Goal: Information Seeking & Learning: Find specific fact

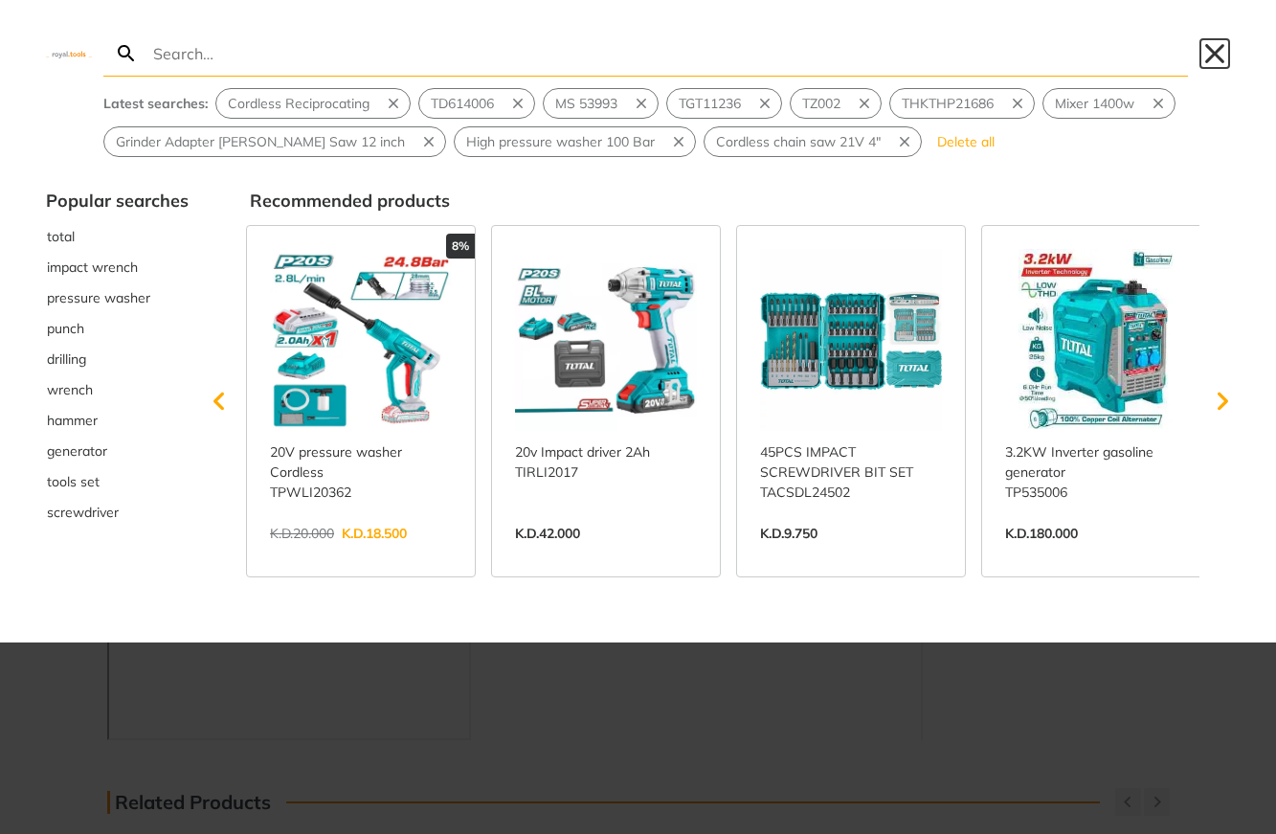
click at [1218, 57] on button "Close" at bounding box center [1214, 53] width 31 height 31
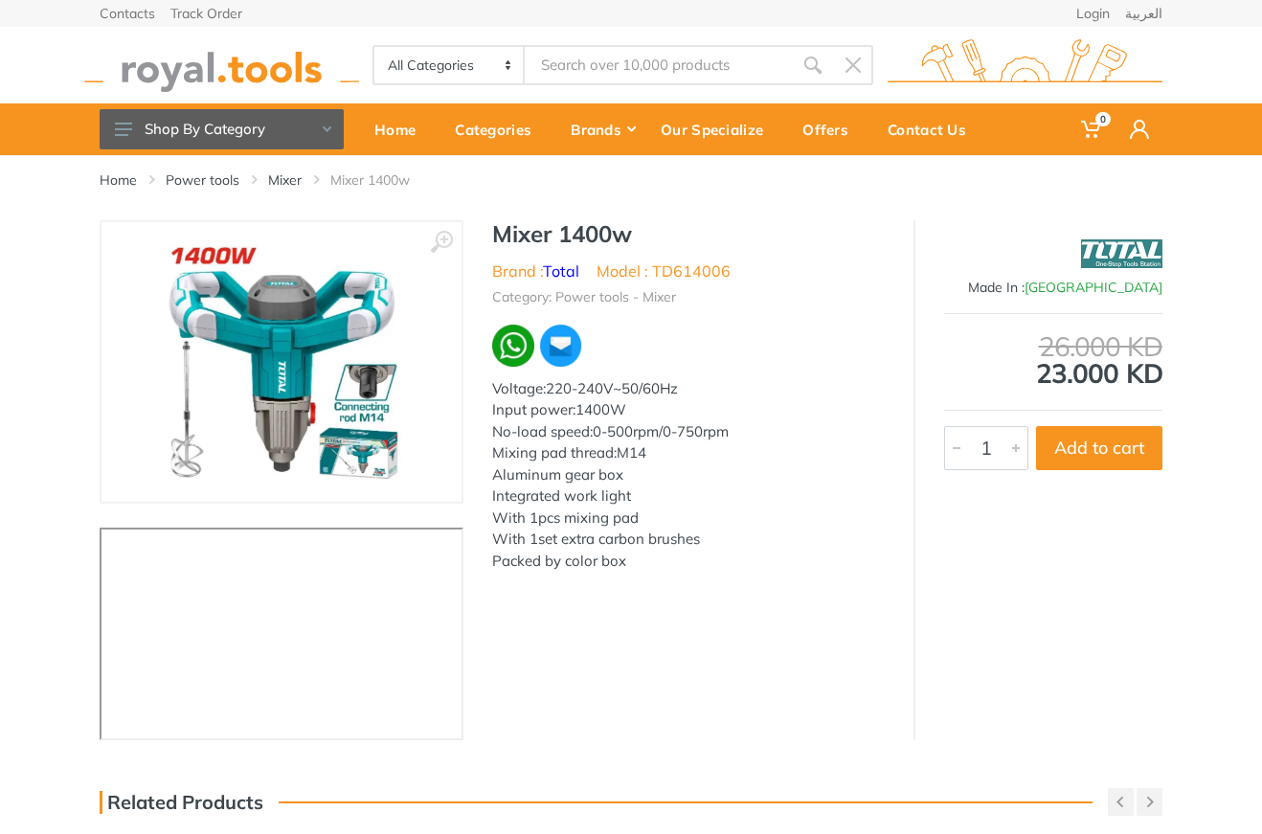
click at [650, 89] on div "All Categories Power tools Cordless Tools Hand Tools Power Tools Accessories Sa…" at bounding box center [630, 65] width 1091 height 77
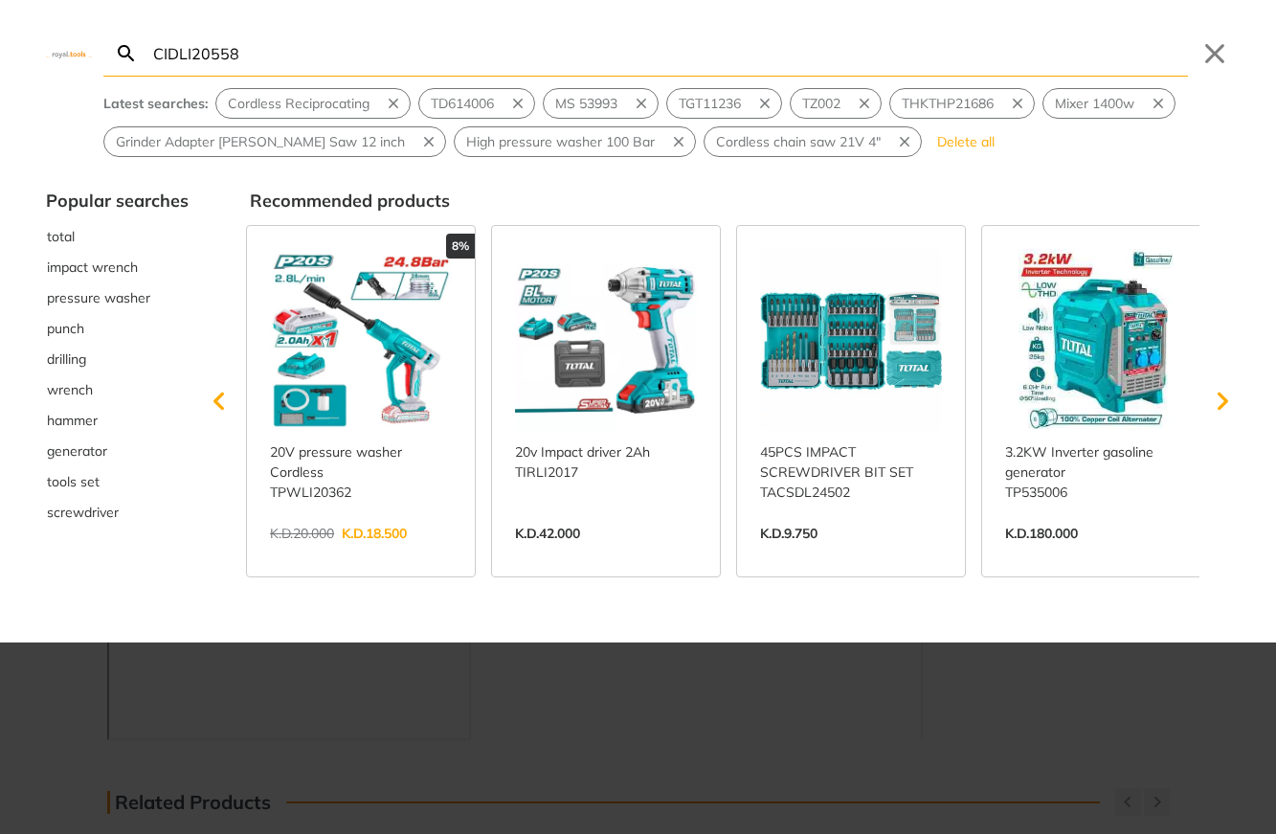
type input "CIDLI20558"
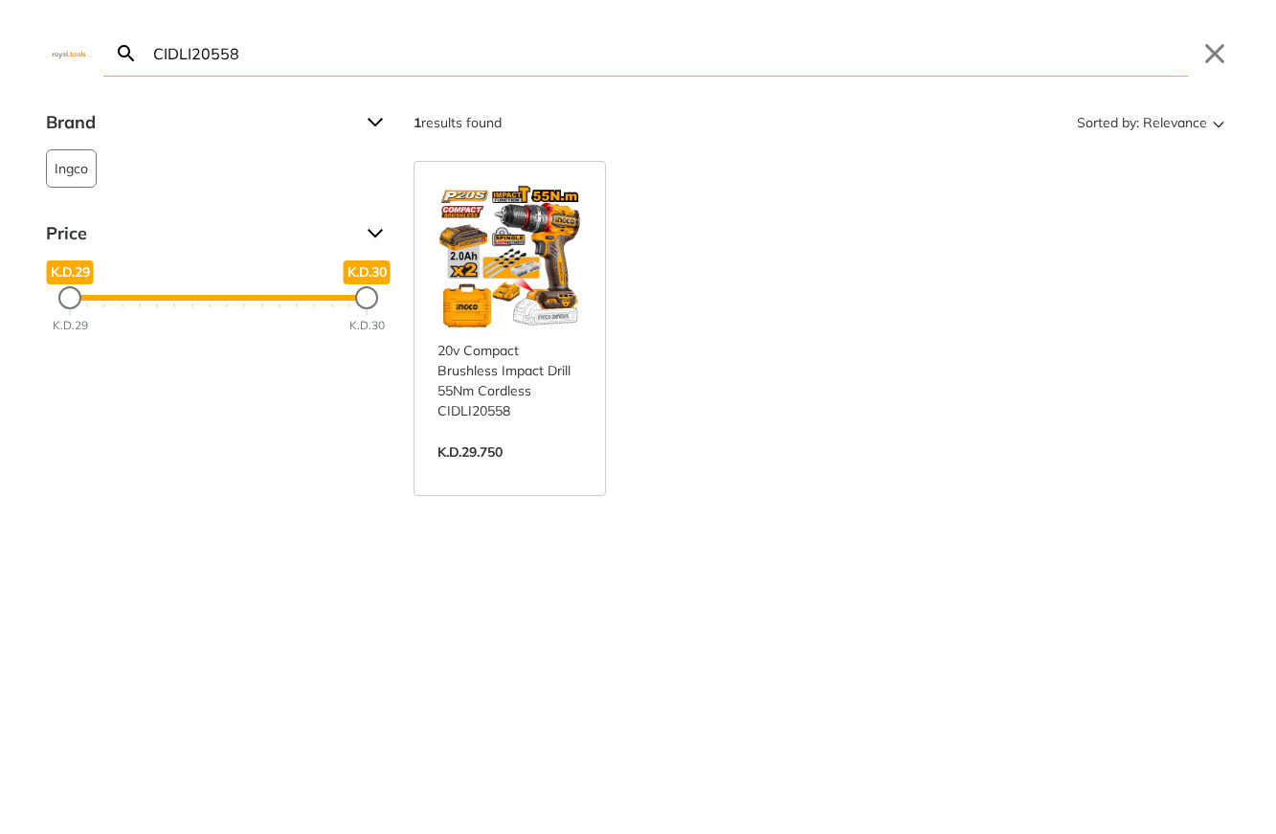
click at [432, 53] on input "CIDLI20558" at bounding box center [668, 53] width 1039 height 45
paste input "DLI2066"
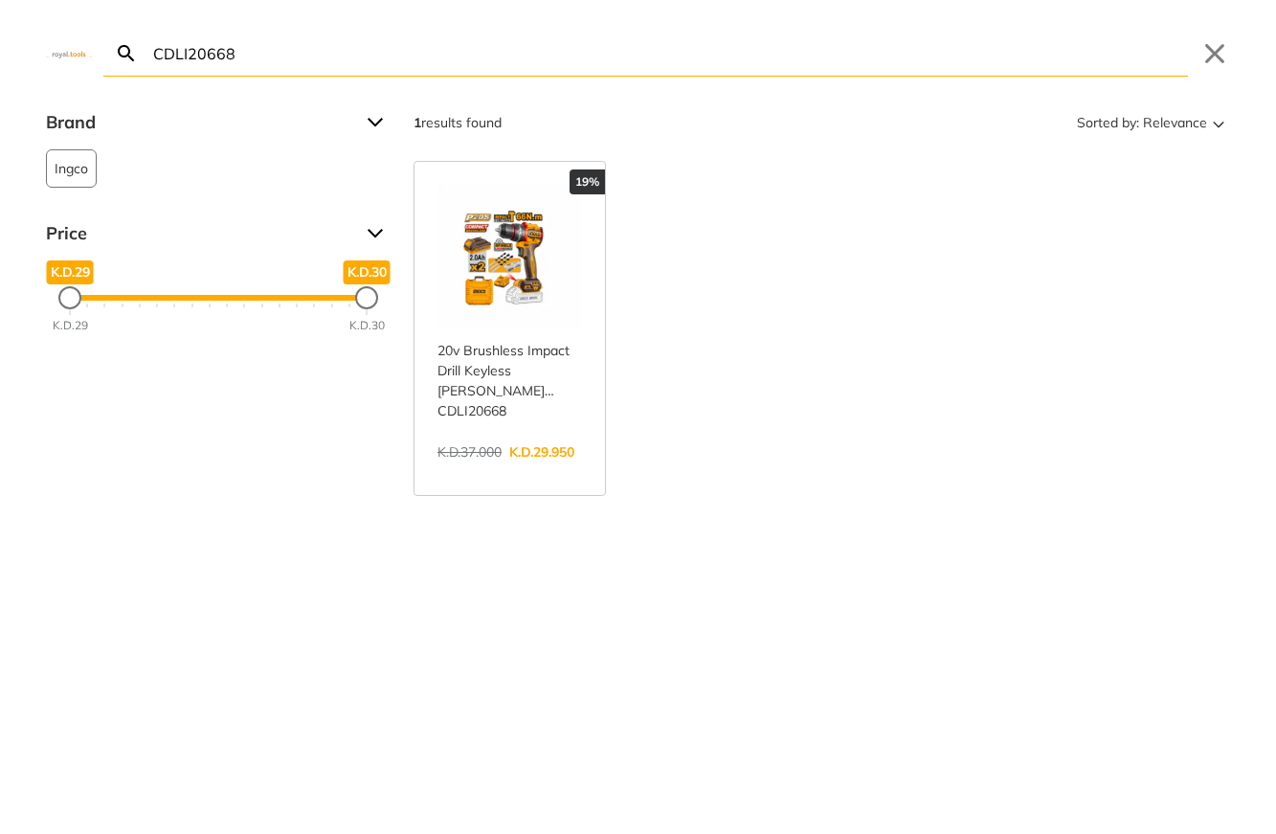
click at [297, 51] on input "CDLI20668" at bounding box center [668, 53] width 1039 height 45
paste input "IWLI2050"
click at [774, 71] on input "CIWLI2050" at bounding box center [668, 53] width 1039 height 45
paste input "85"
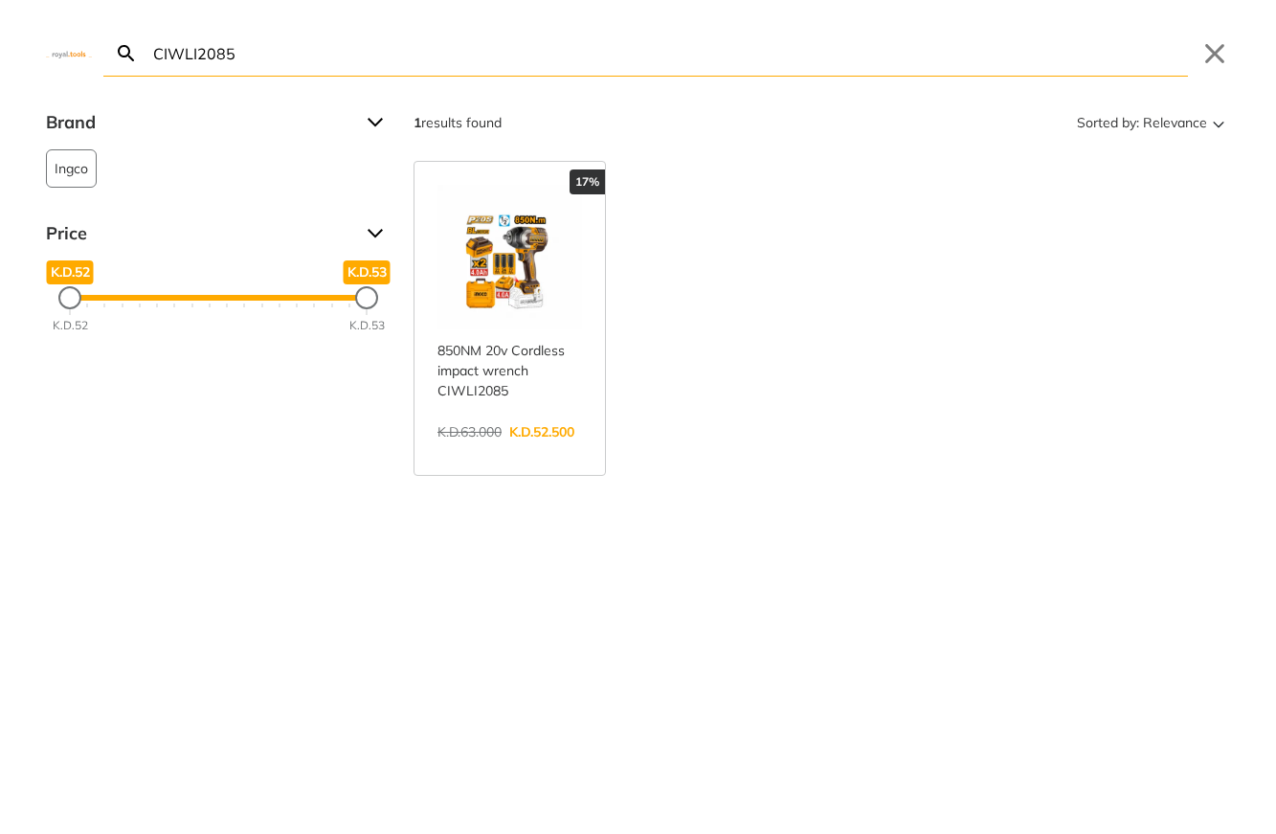
click at [352, 51] on input "CIWLI2085" at bounding box center [668, 53] width 1039 height 45
paste input "13"
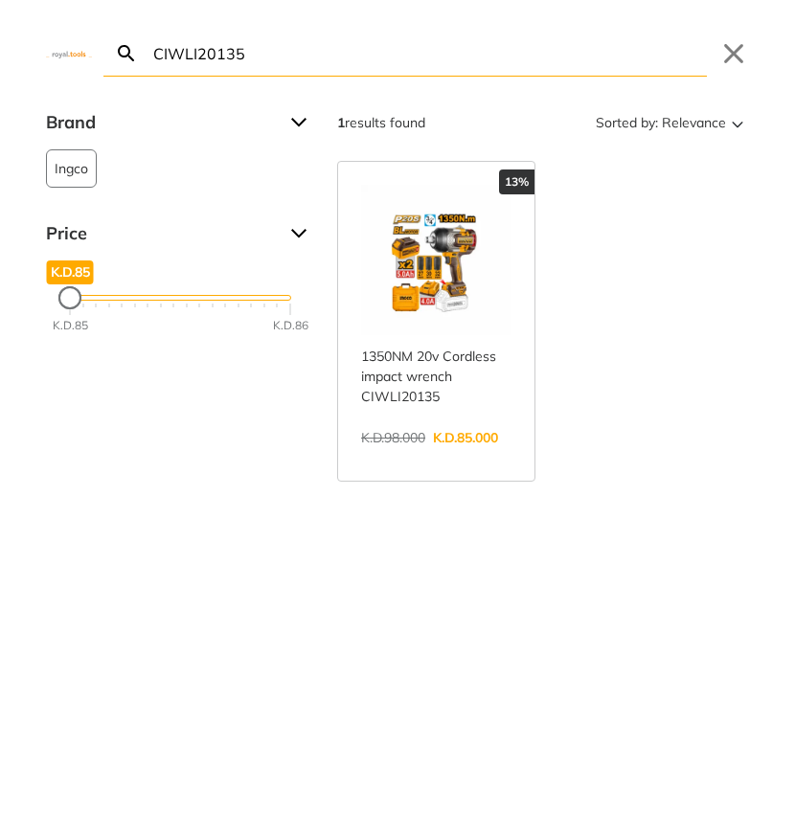
paste input "DRLI2060152"
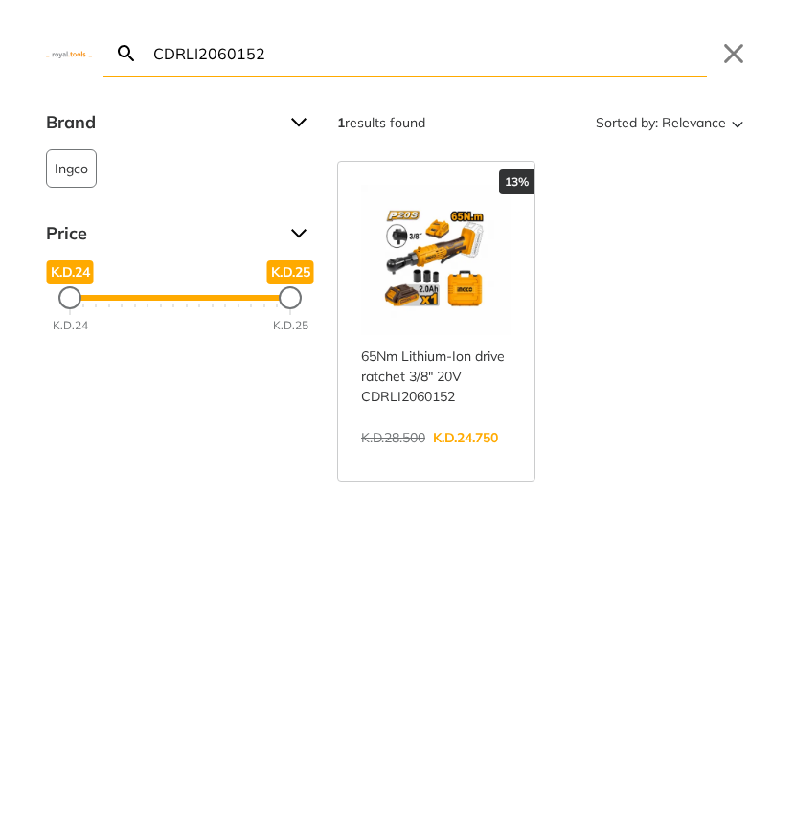
click at [301, 61] on input "CDRLI2060152" at bounding box center [427, 53] width 557 height 45
paste input "AGLI7601"
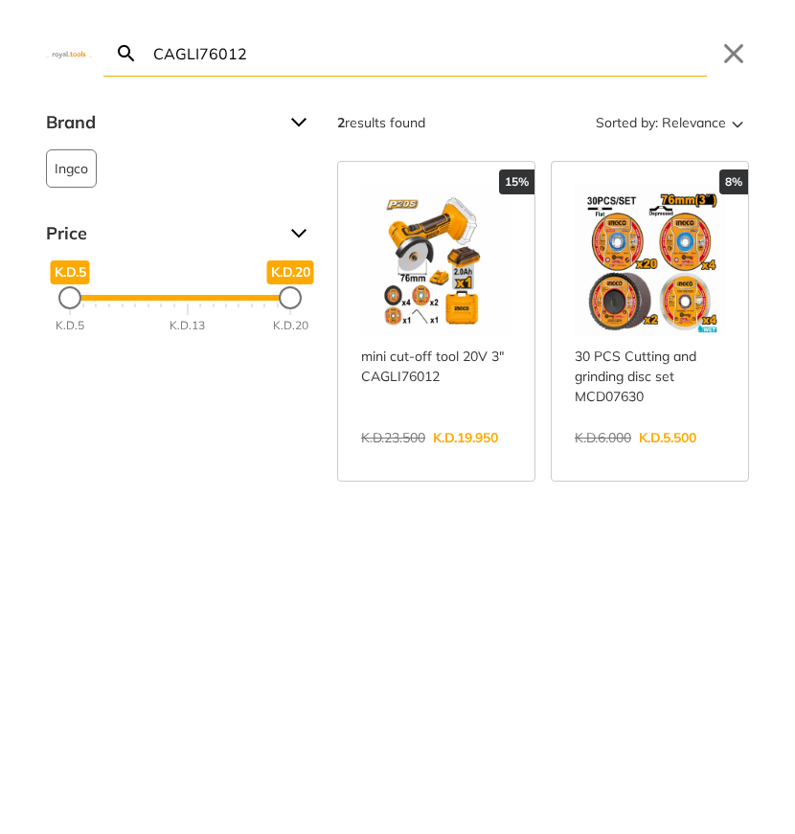
paste input "MCD07630"
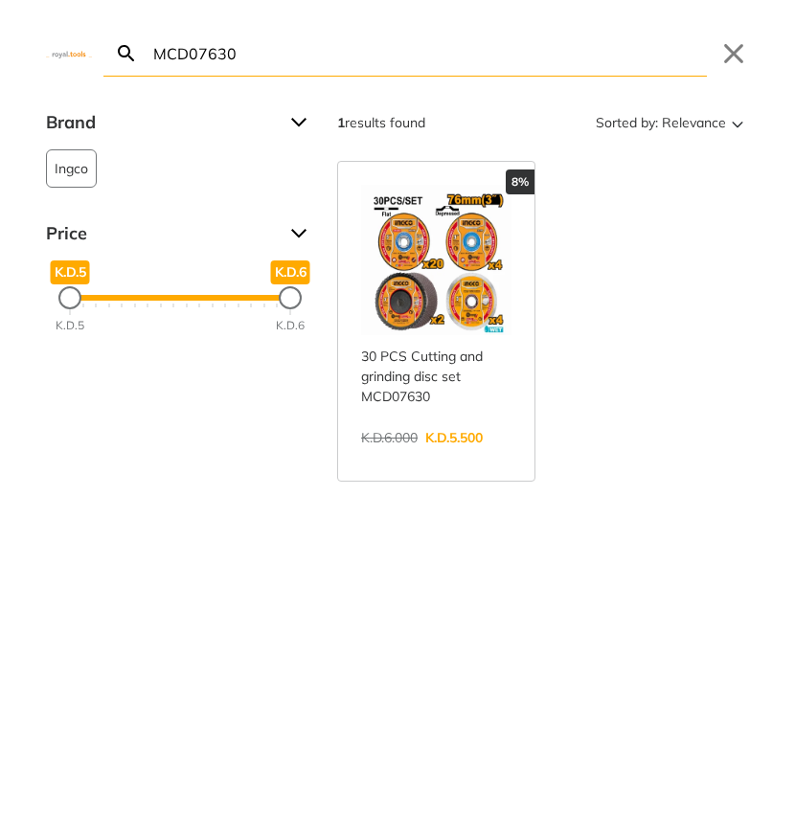
click at [284, 69] on input "MCD07630" at bounding box center [427, 53] width 557 height 45
paste input "CAGLI271532"
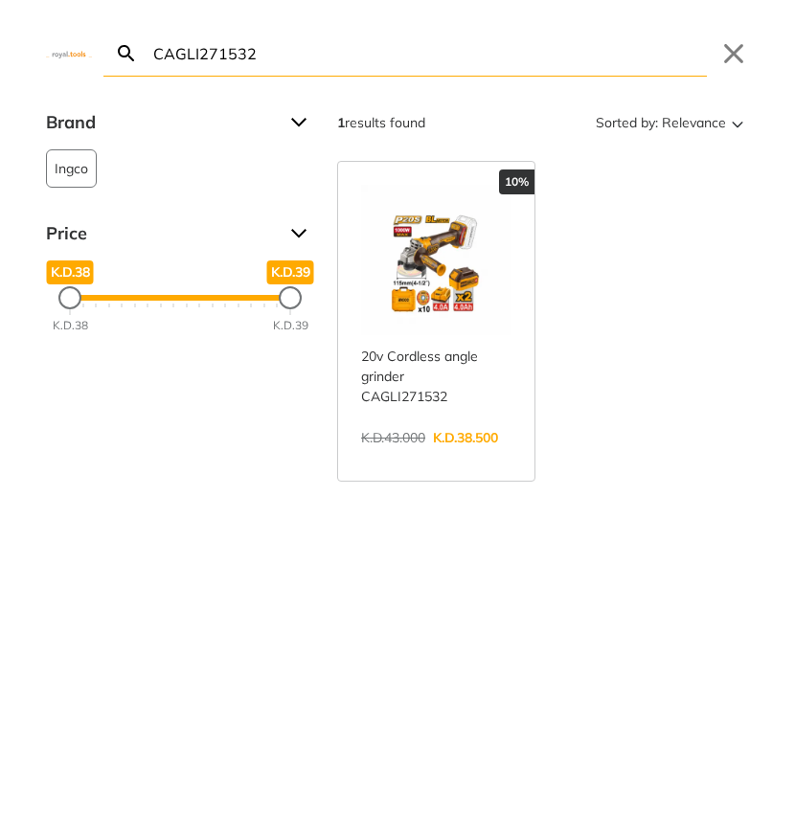
click at [325, 63] on input "CAGLI271532" at bounding box center [427, 53] width 557 height 45
paste input "BNLI2008"
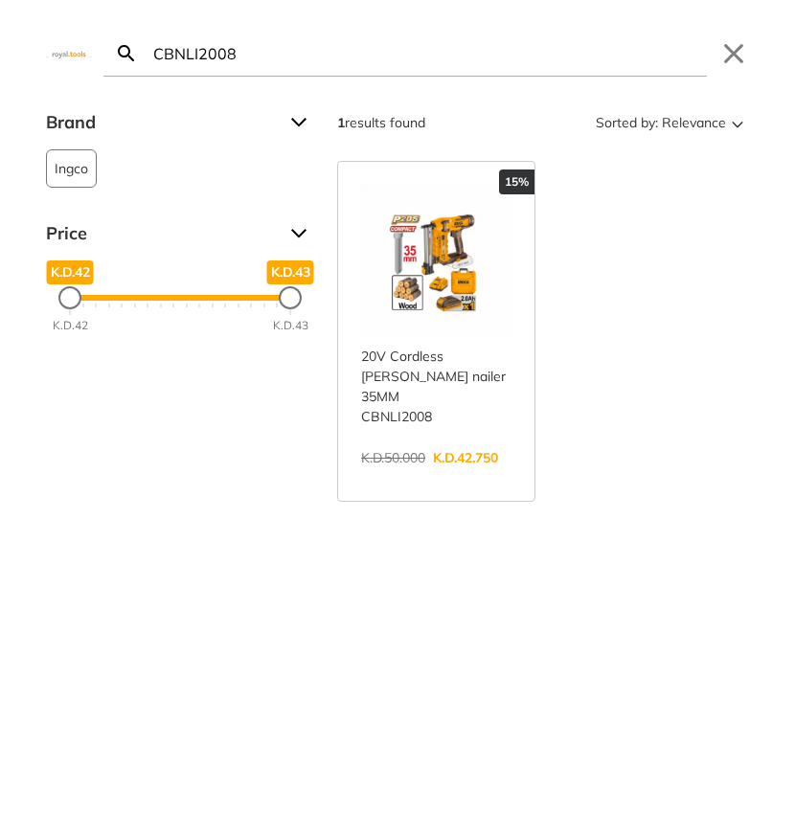
paste input "TVLI20015"
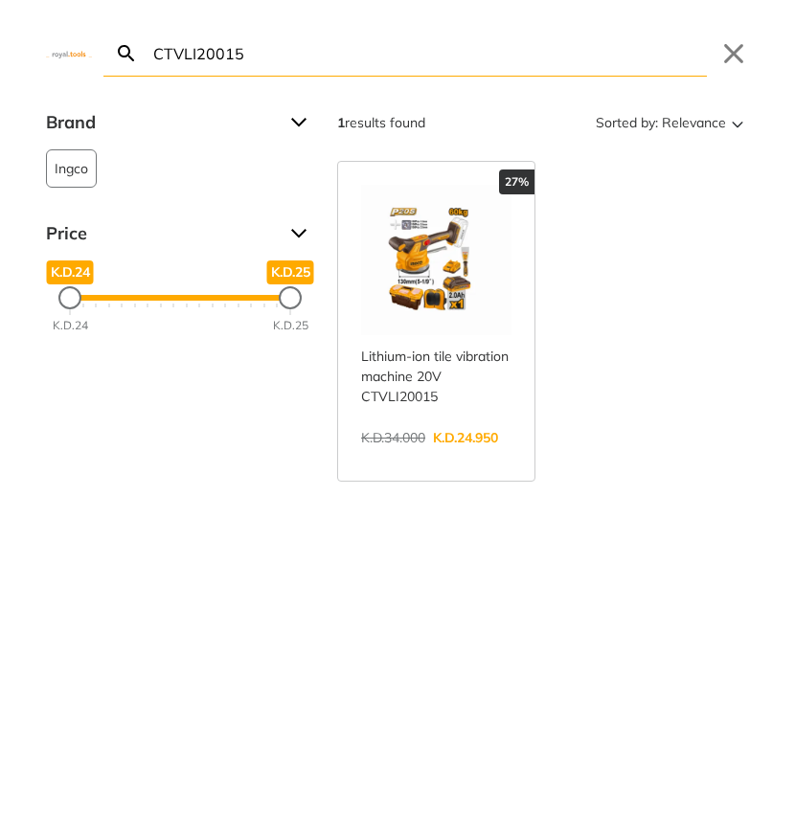
click at [271, 60] on input "CTVLI20015" at bounding box center [427, 53] width 557 height 45
paste input "GSLI201286"
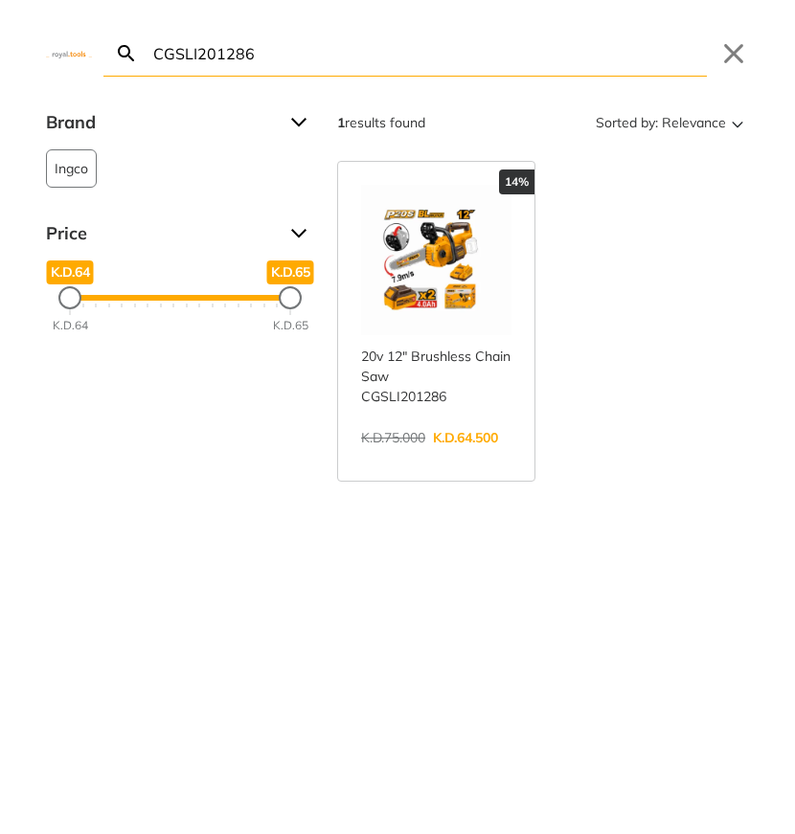
paste input "FBLI20011"
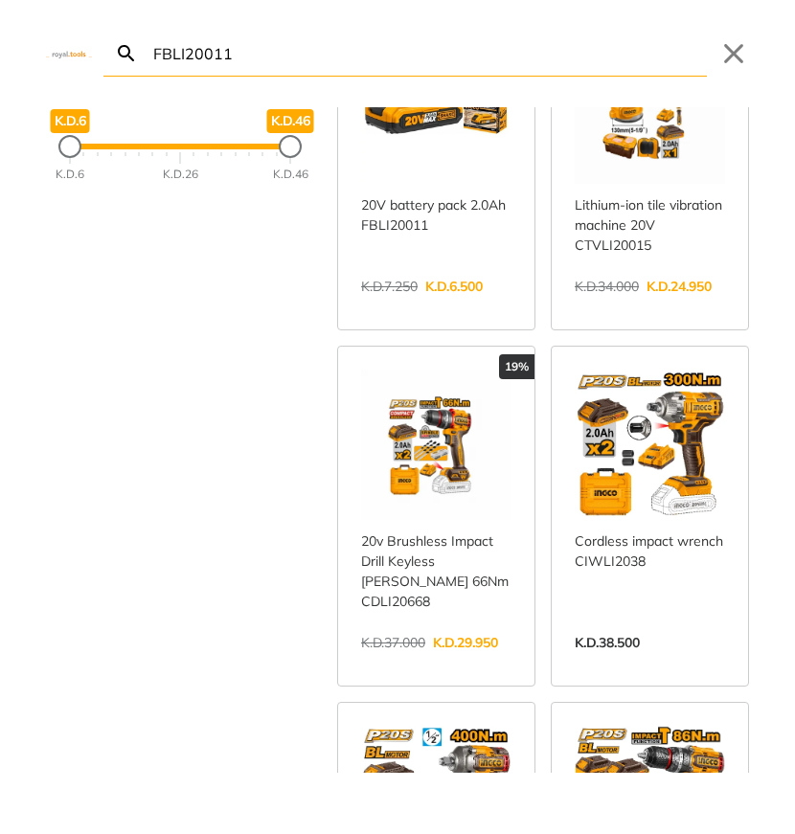
scroll to position [172, 0]
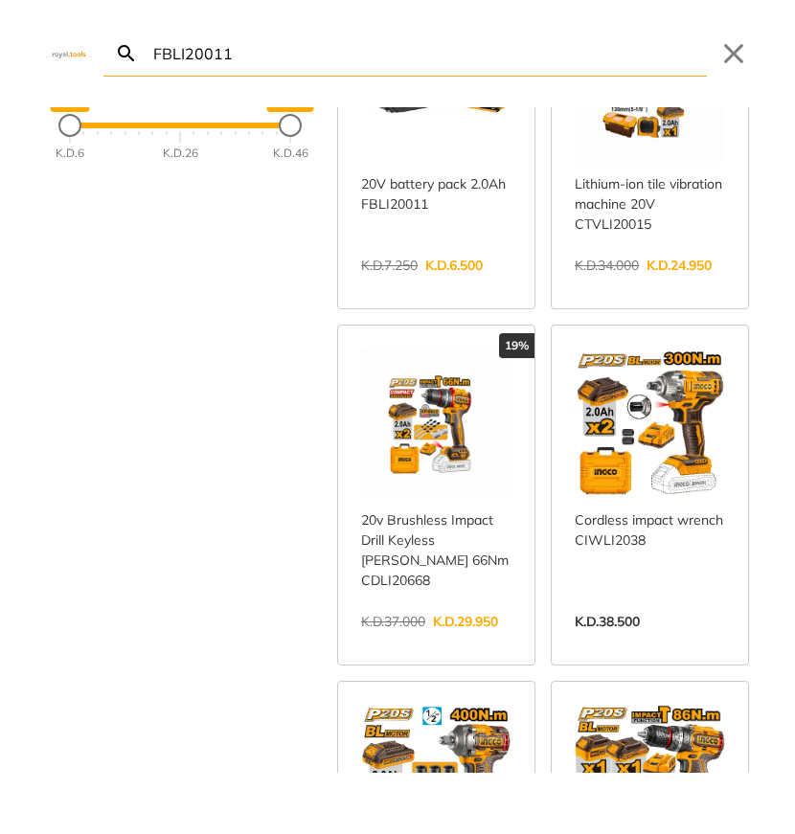
paste input "3"
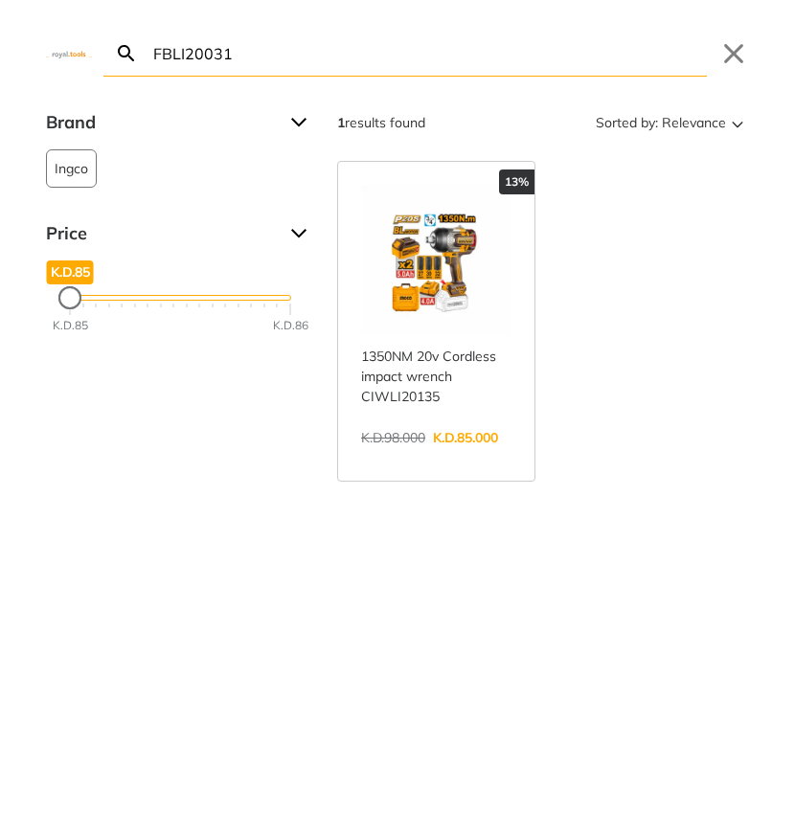
paste input "1215"
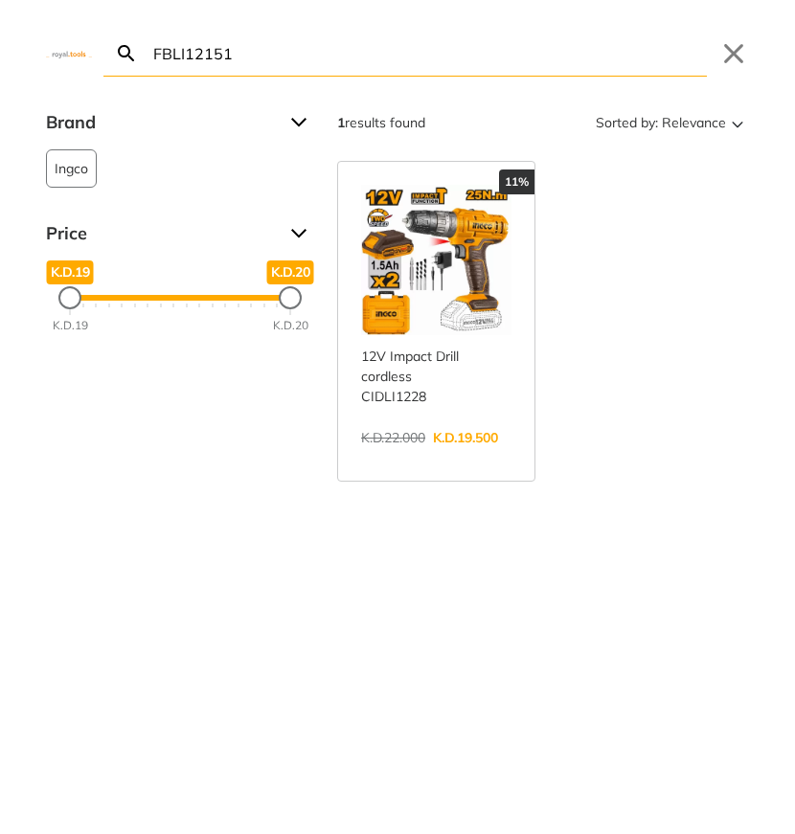
paste input "CSDLI04062"
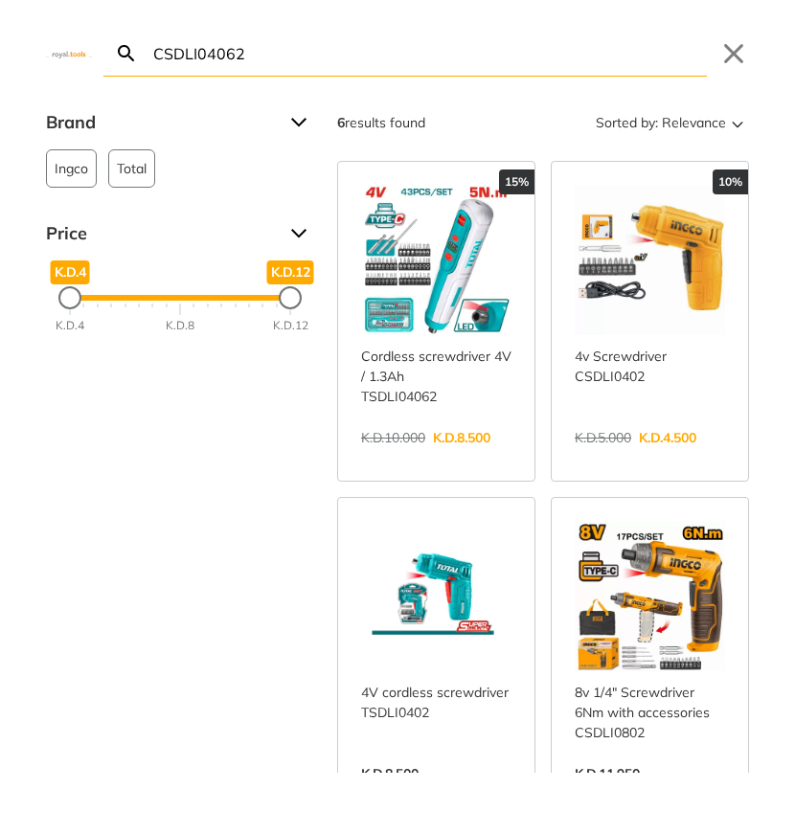
paste input "AG7118"
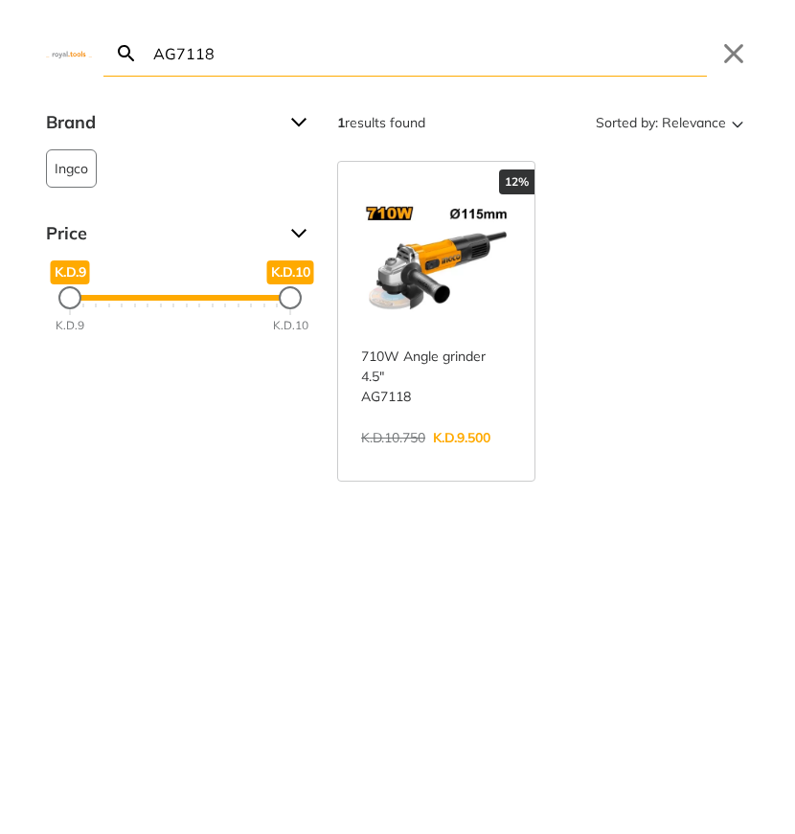
paste input "RGH902"
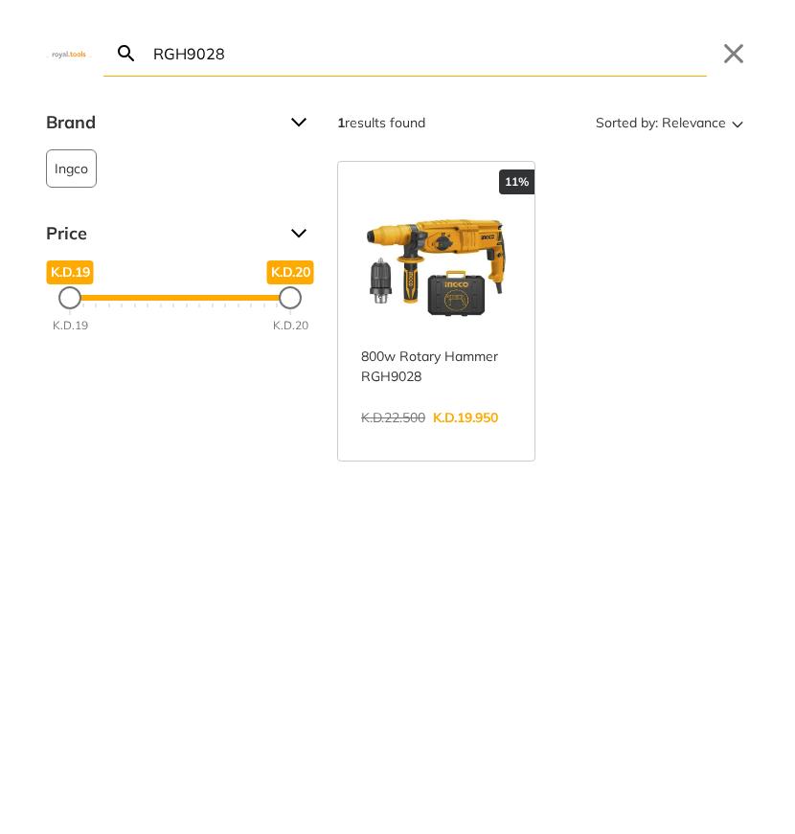
paste input "HG20007"
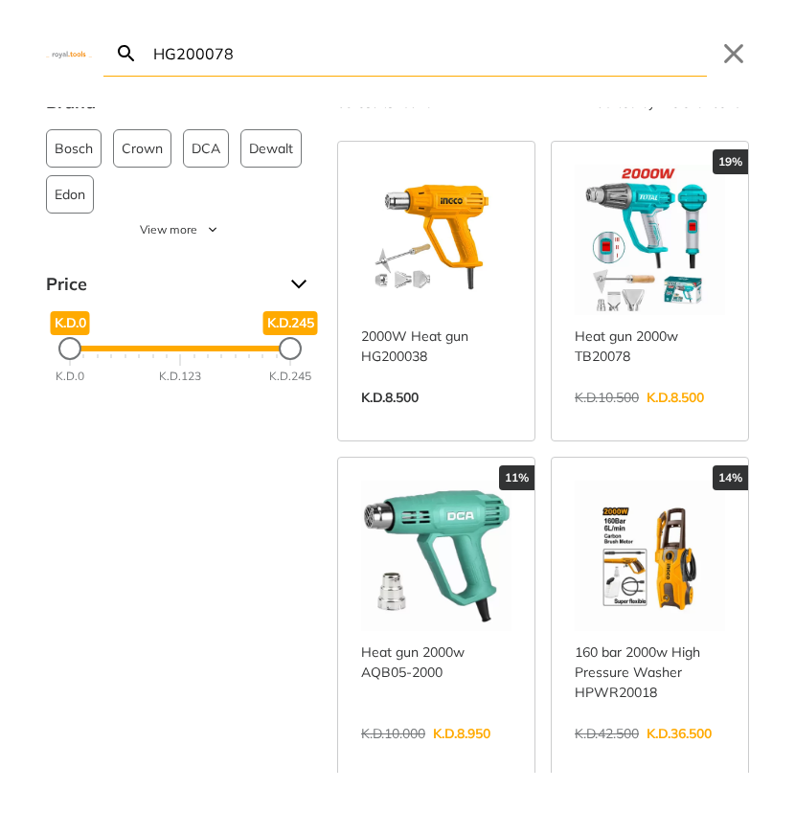
scroll to position [7, 0]
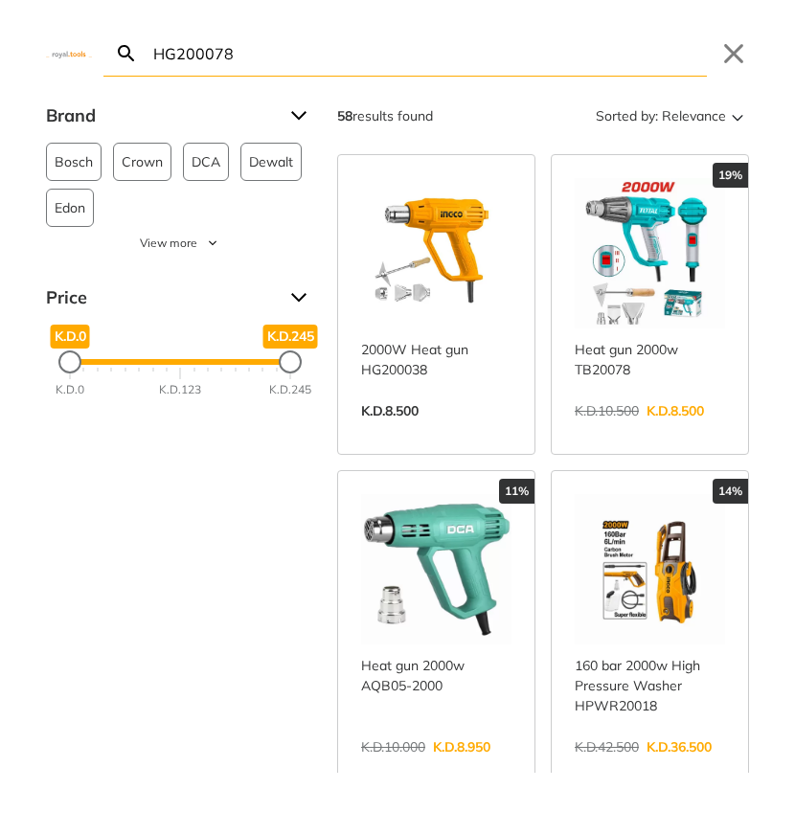
paste input "SPG350"
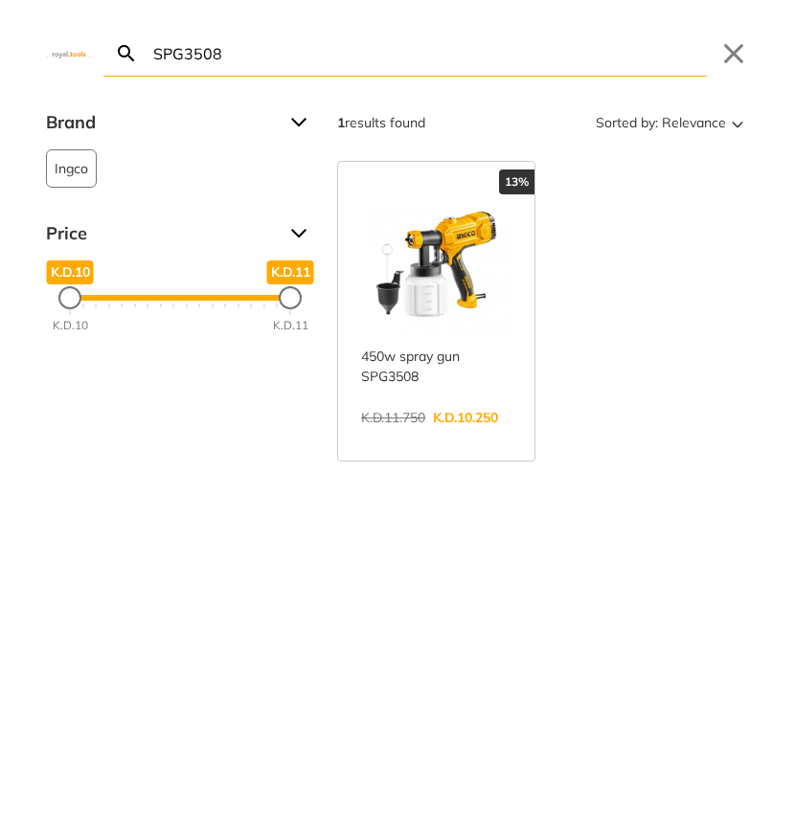
paste input "COS22355"
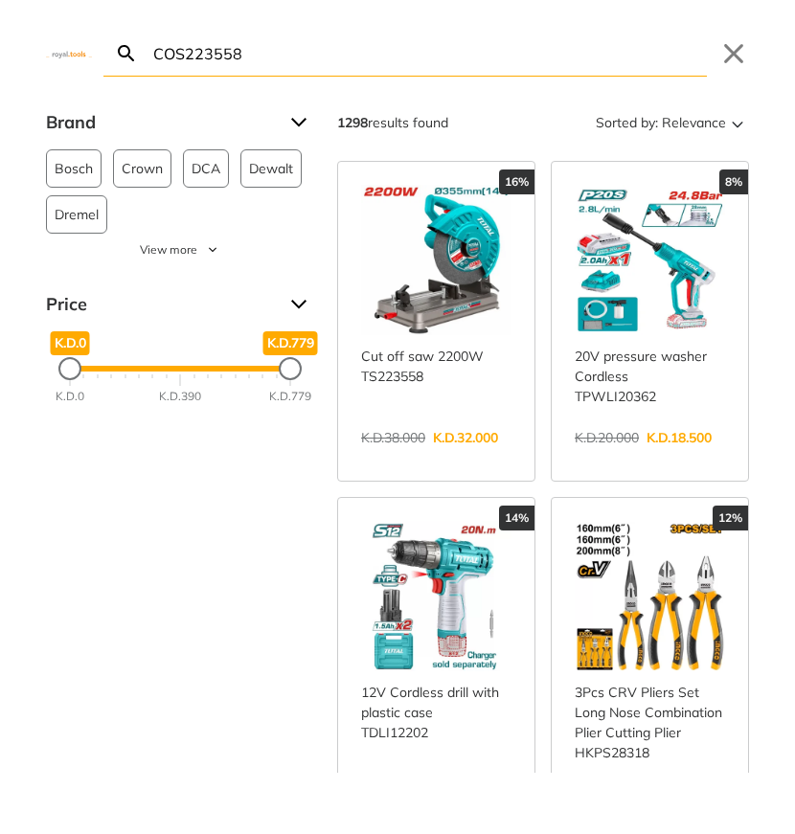
click at [234, 53] on input "COS223558" at bounding box center [427, 53] width 557 height 45
paste input "VPM7506"
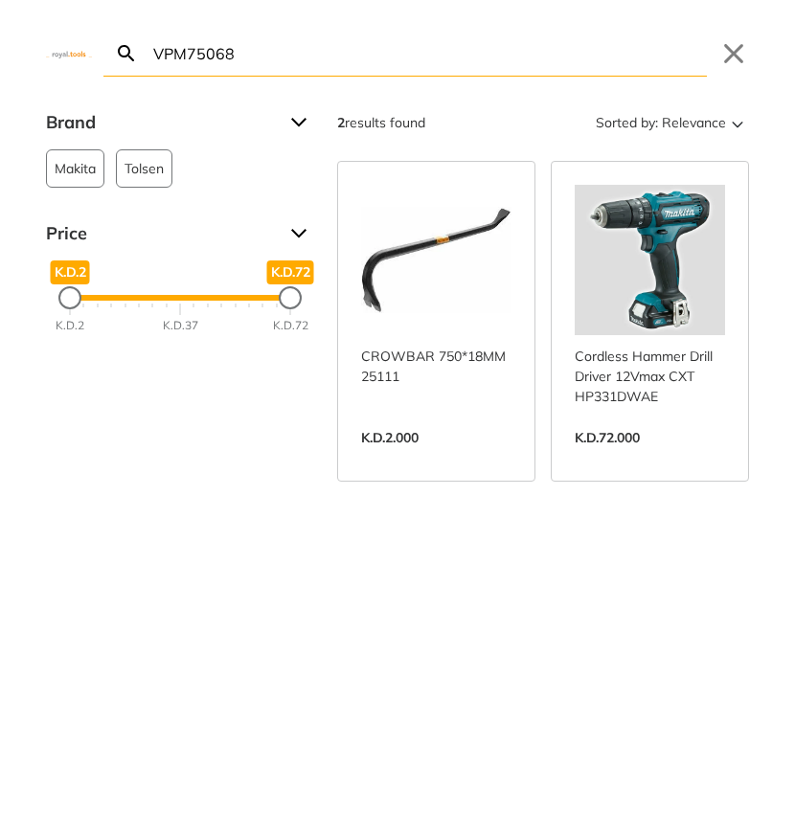
paste input "ING-MMA20069"
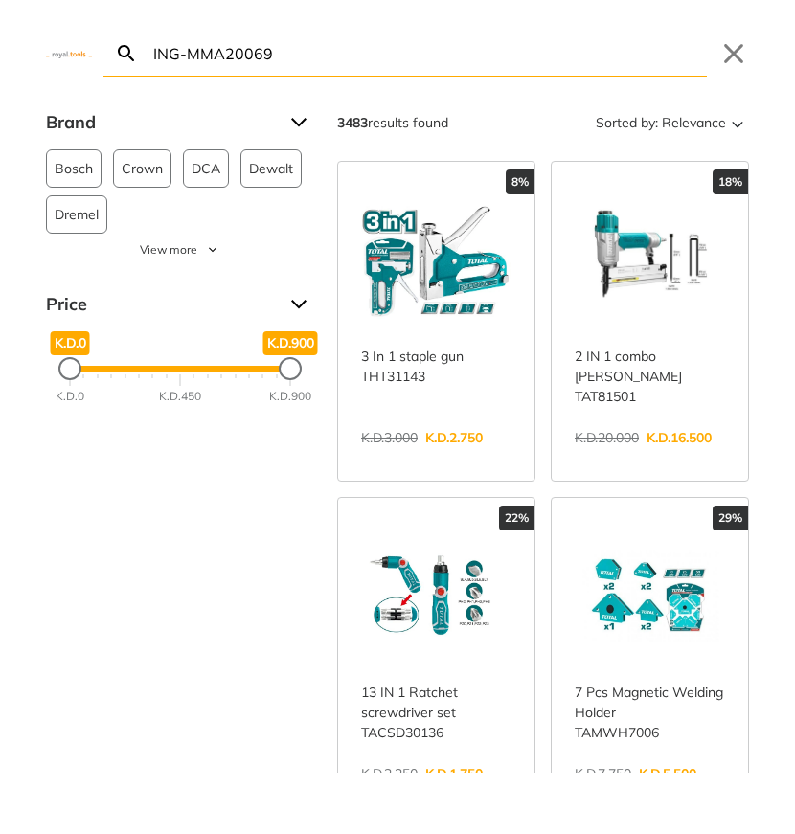
paste input "AAC2508"
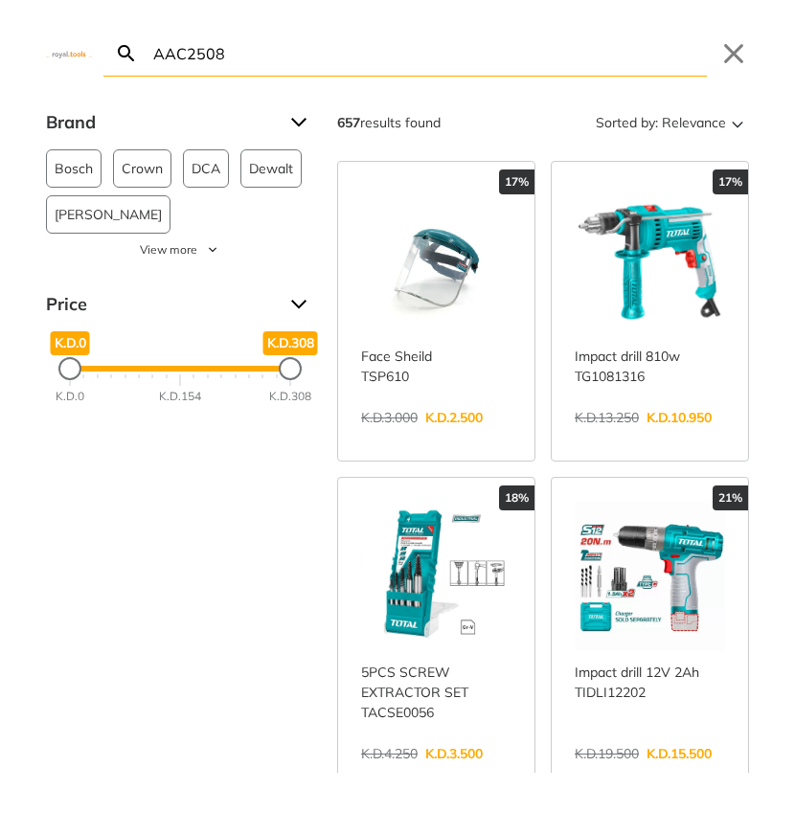
paste input "HKISSD12101"
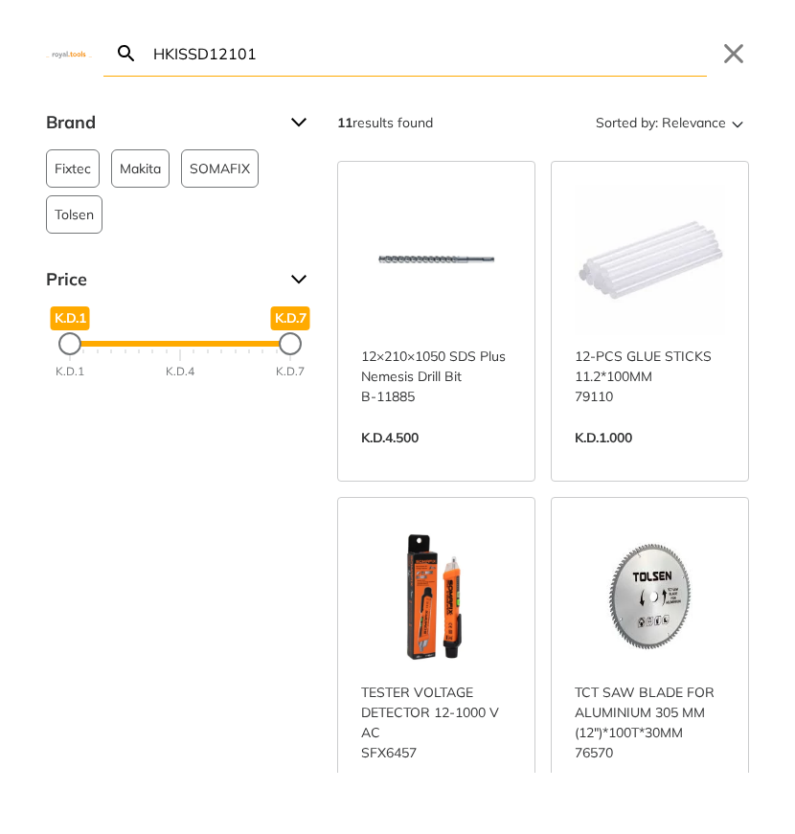
paste input "2L"
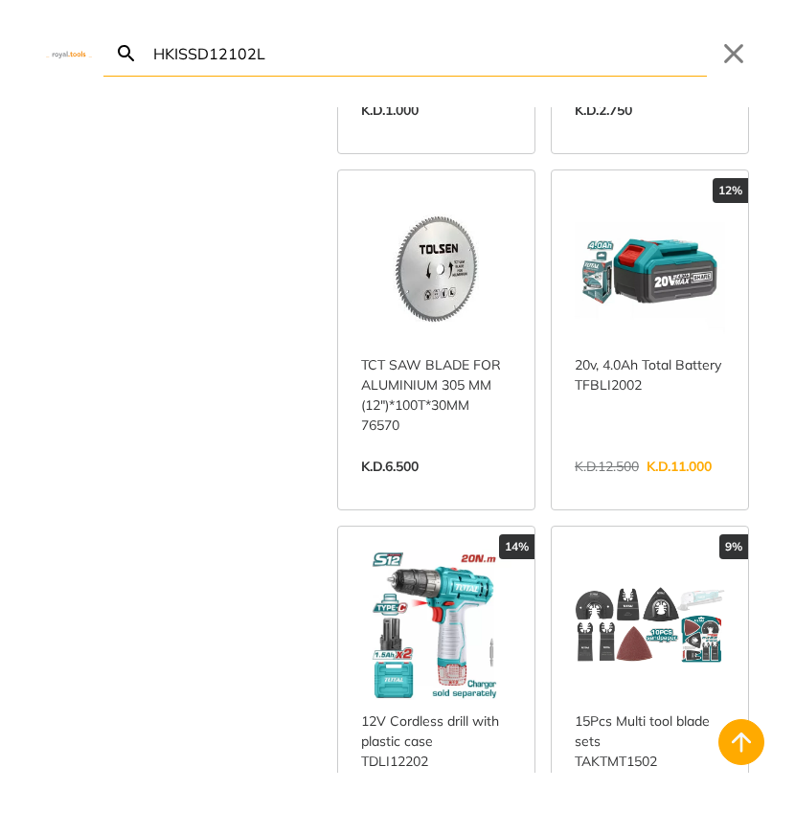
scroll to position [908, 0]
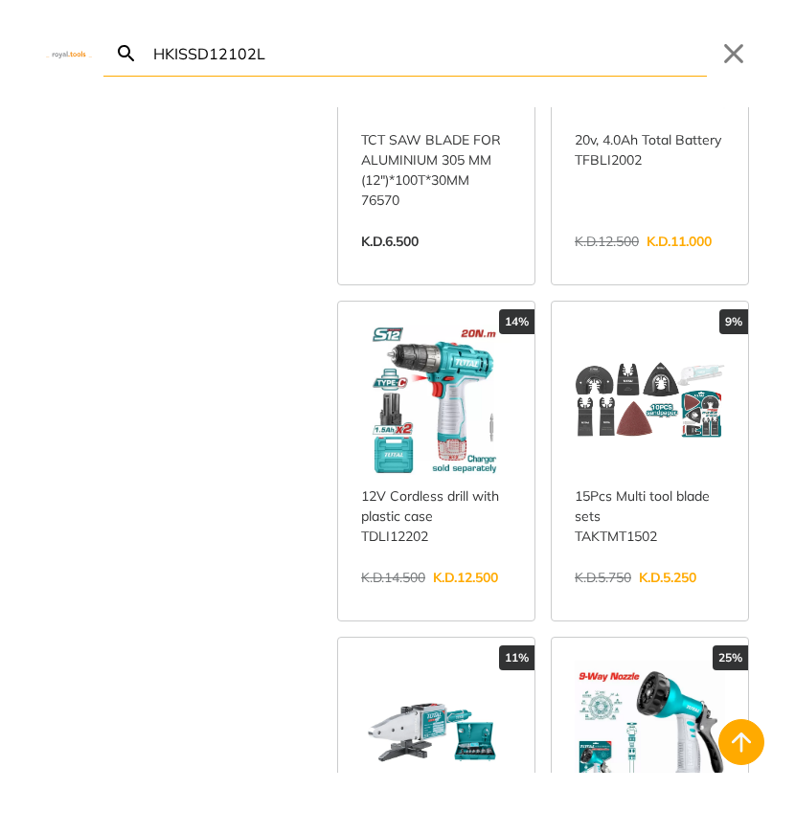
paste input "GCS5451811"
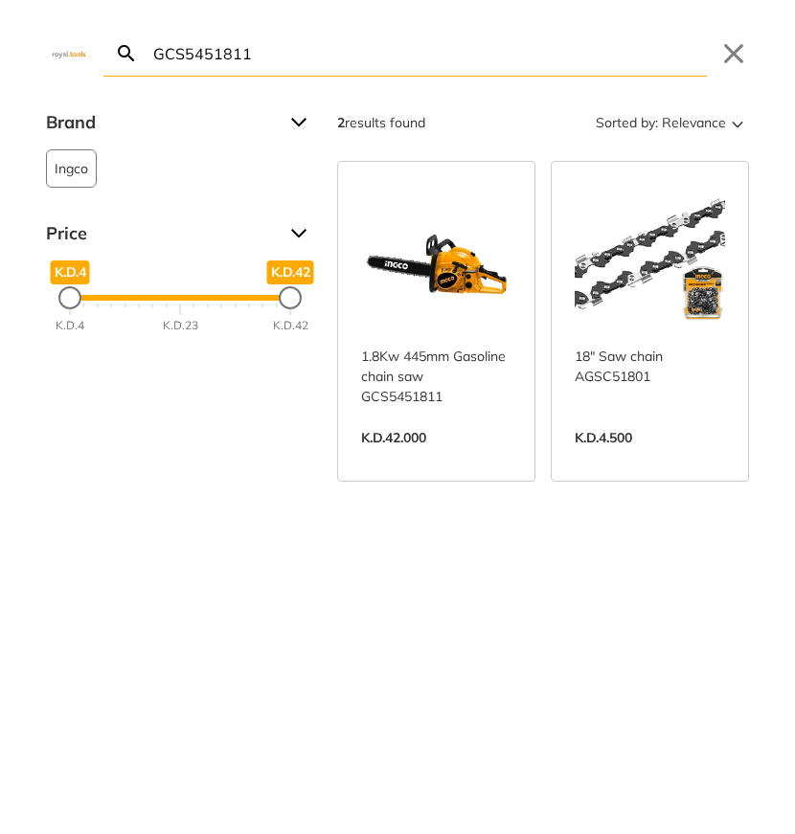
paste input "HPWR15028"
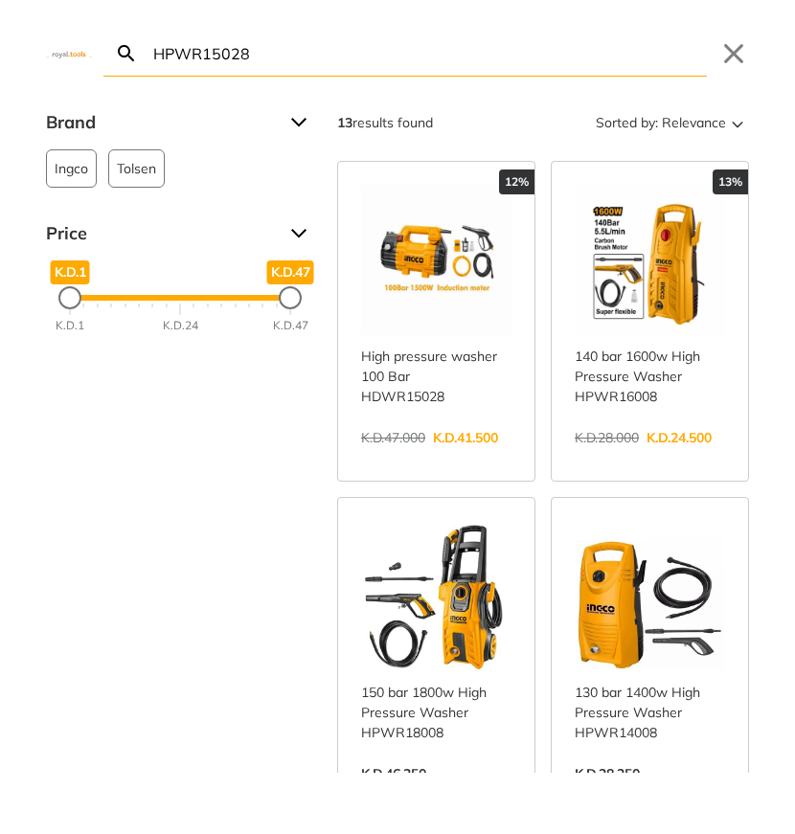
paste input "600"
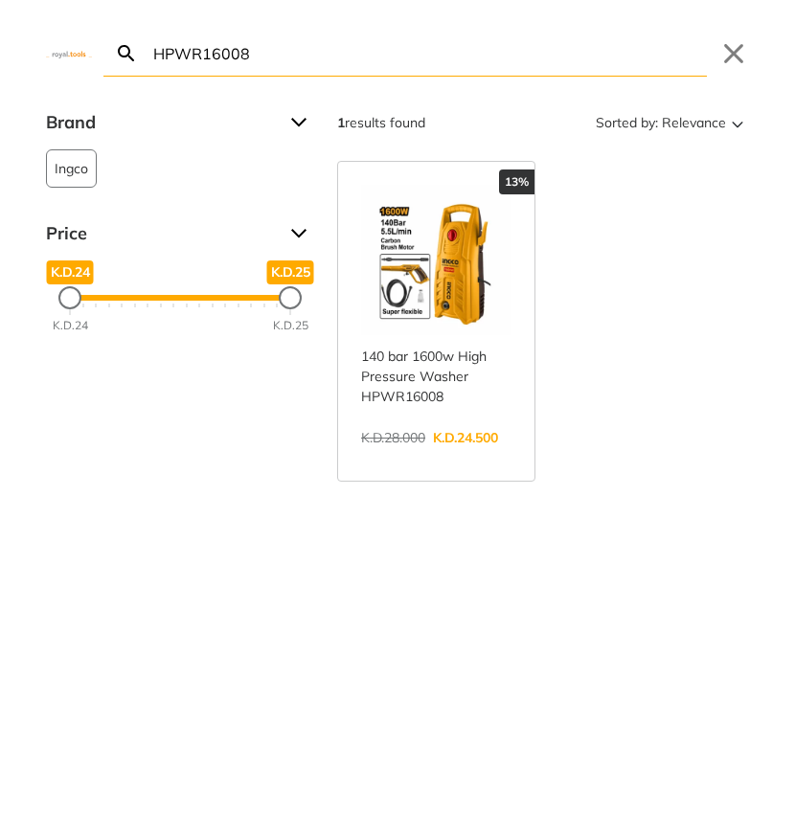
paste input "502"
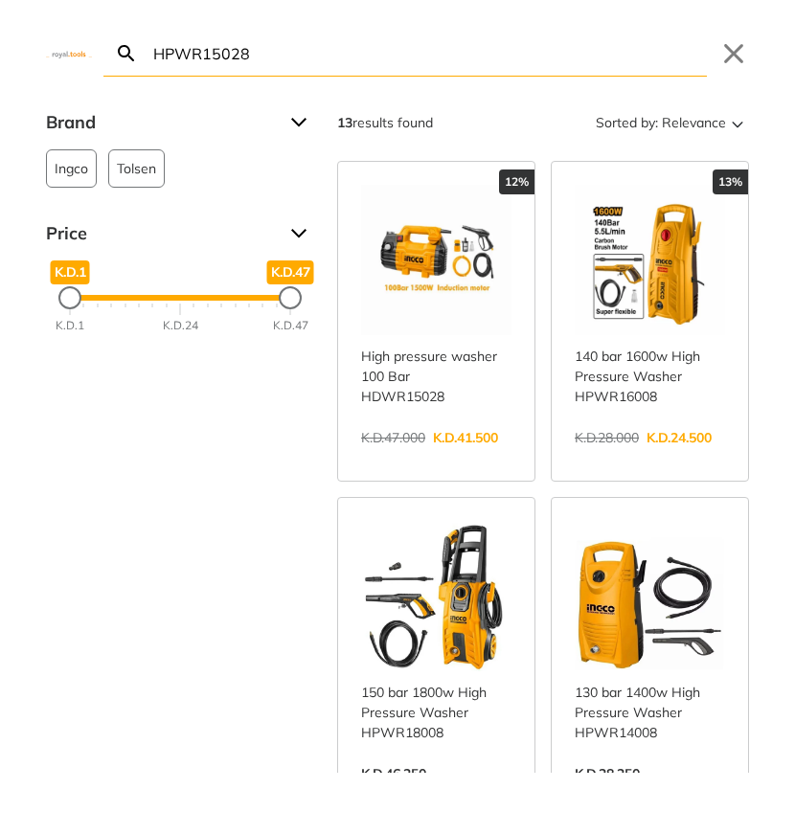
paste input "2001"
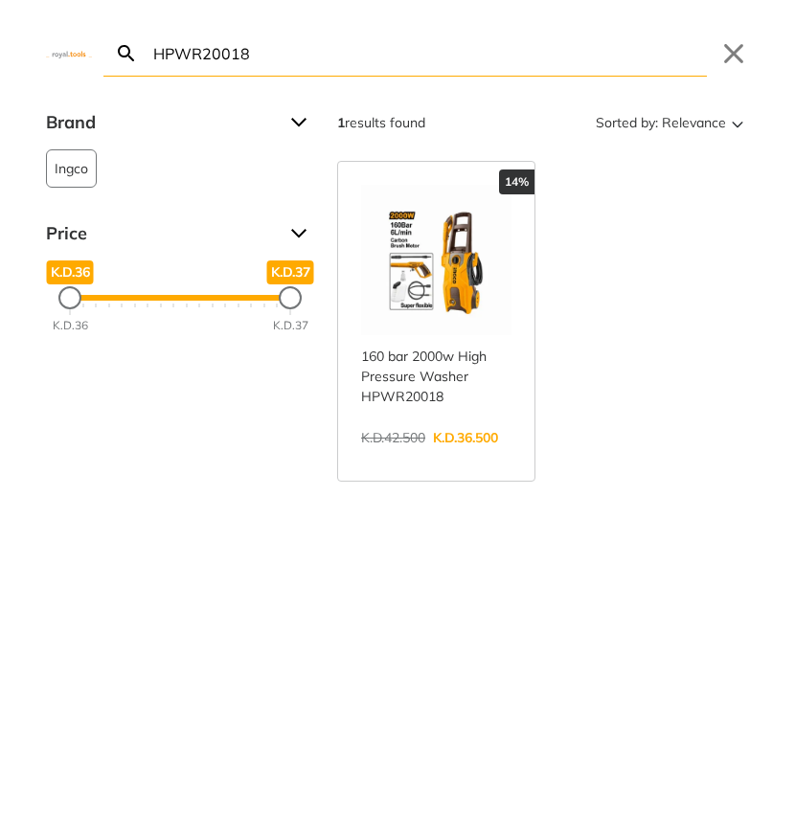
paste input "MCD10115100"
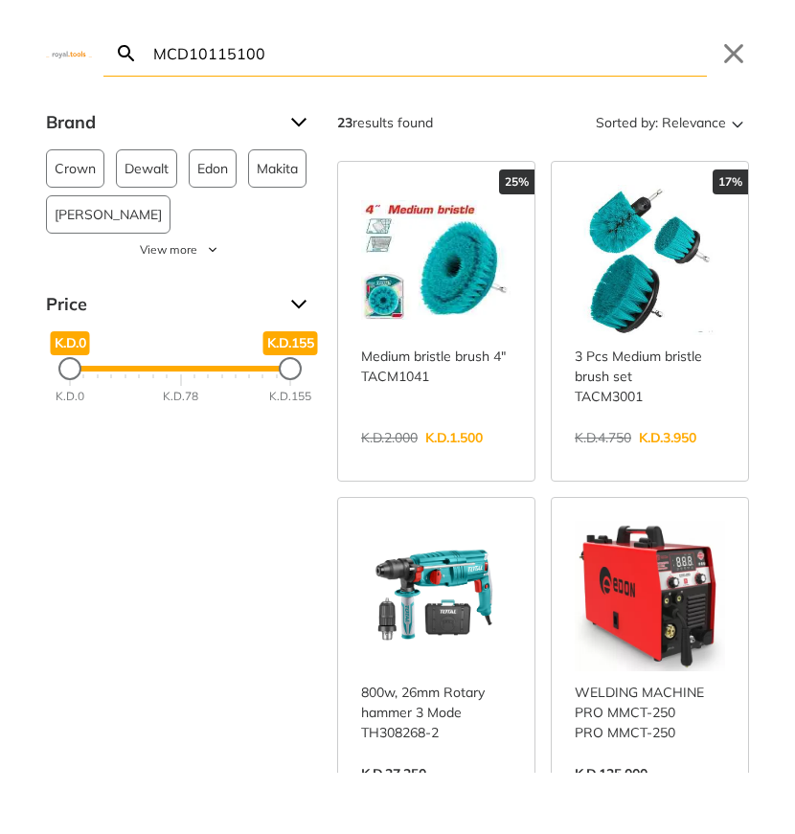
paste input "303558"
paste input "DMD011152"
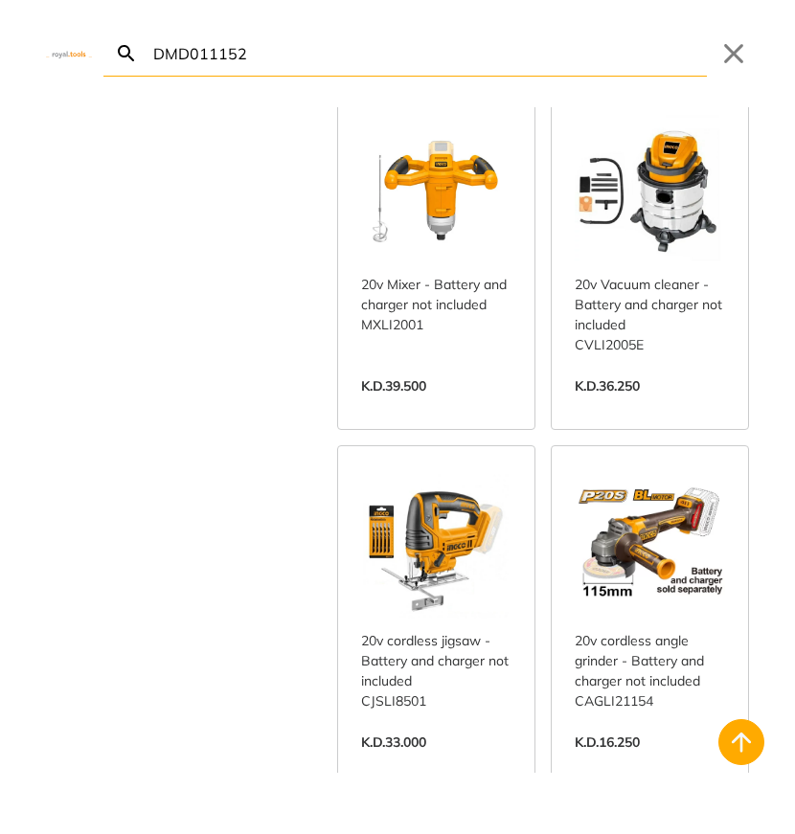
scroll to position [1183, 0]
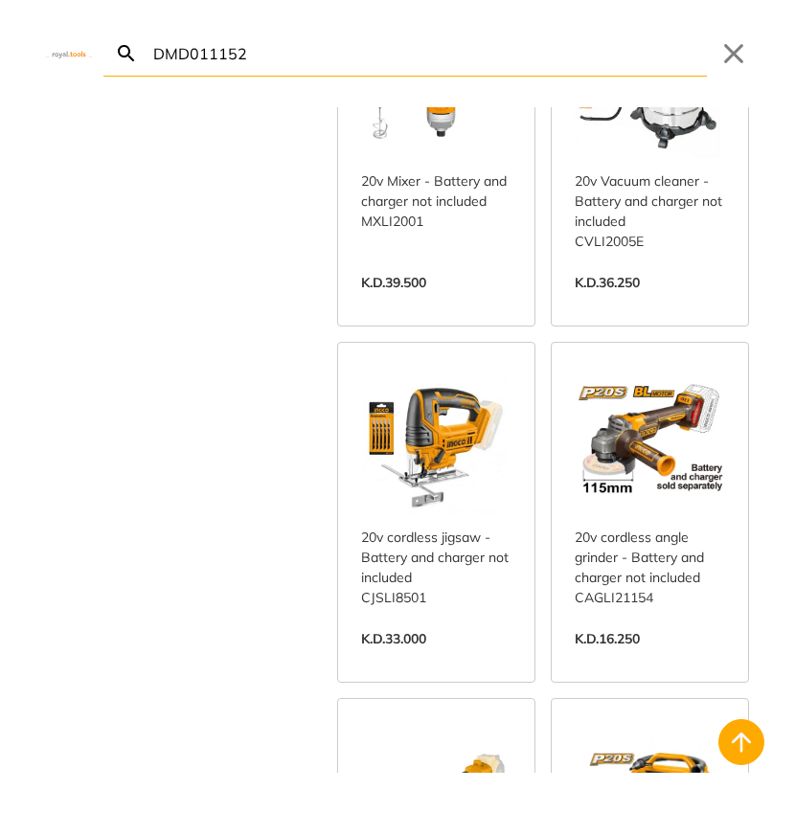
paste input "HCP08208"
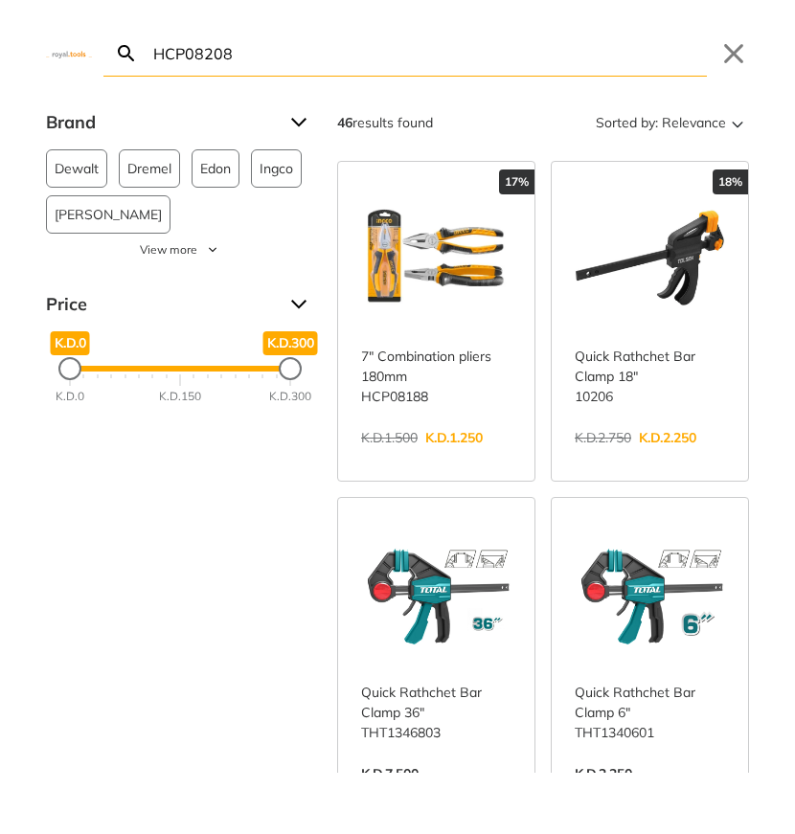
paste input "CB0206"
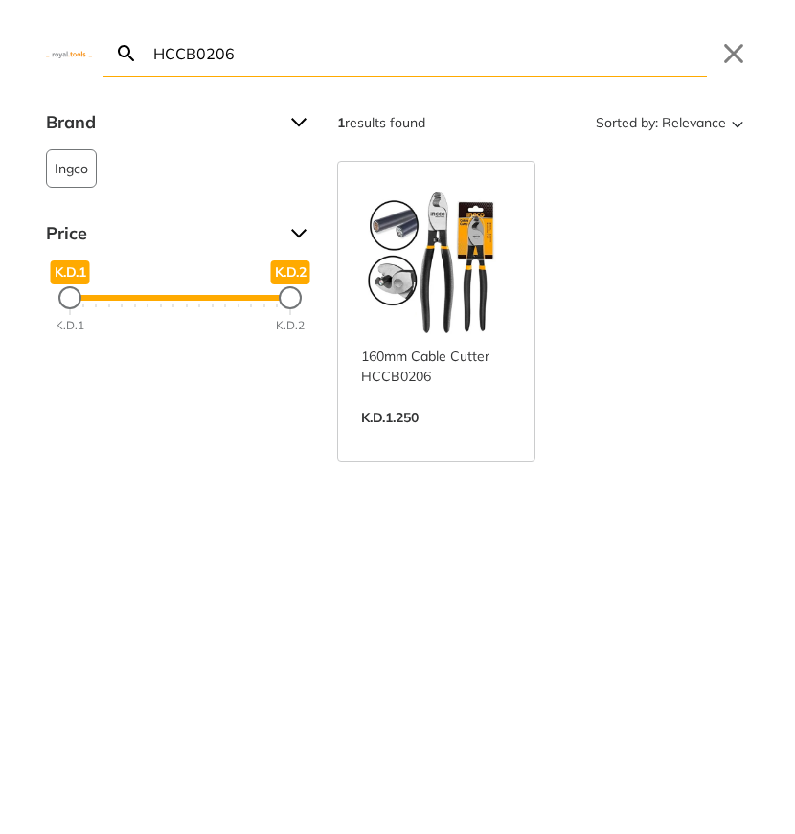
paste input "PC0442"
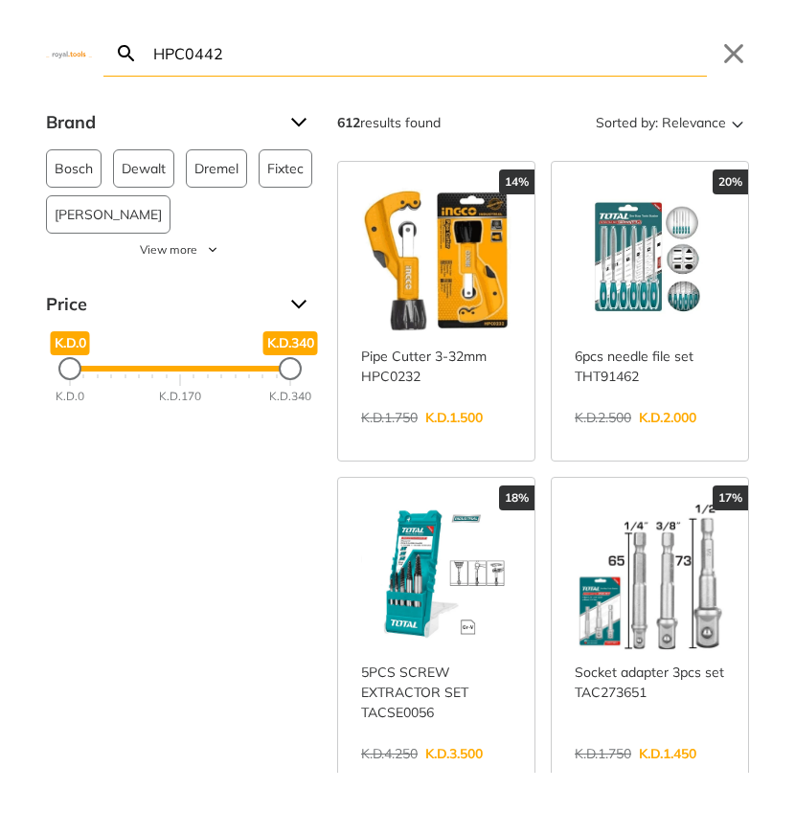
paste input "KSD10028"
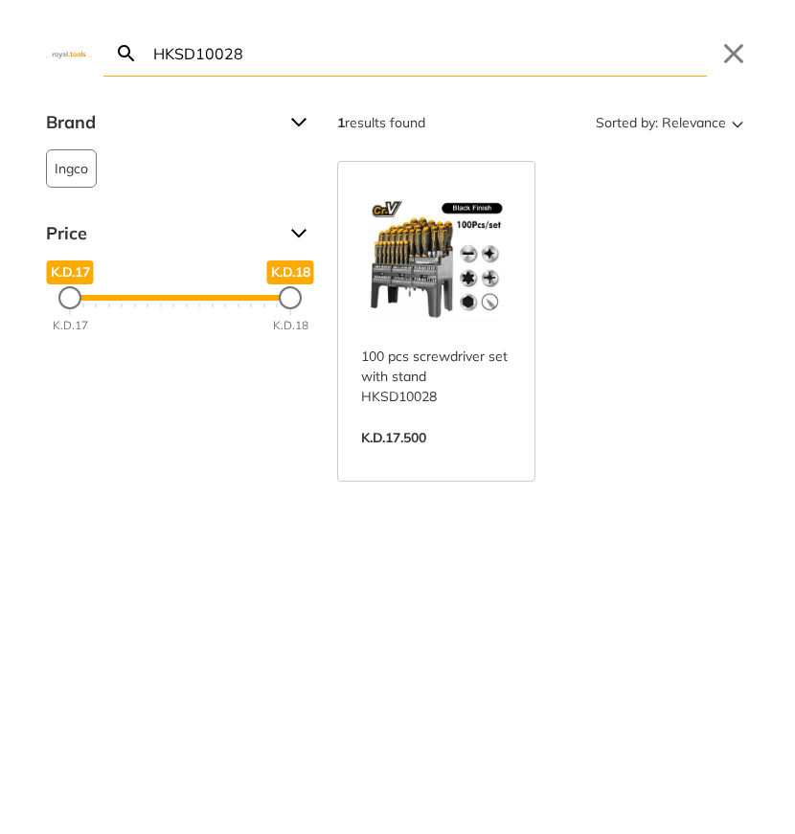
paste input "TS12602"
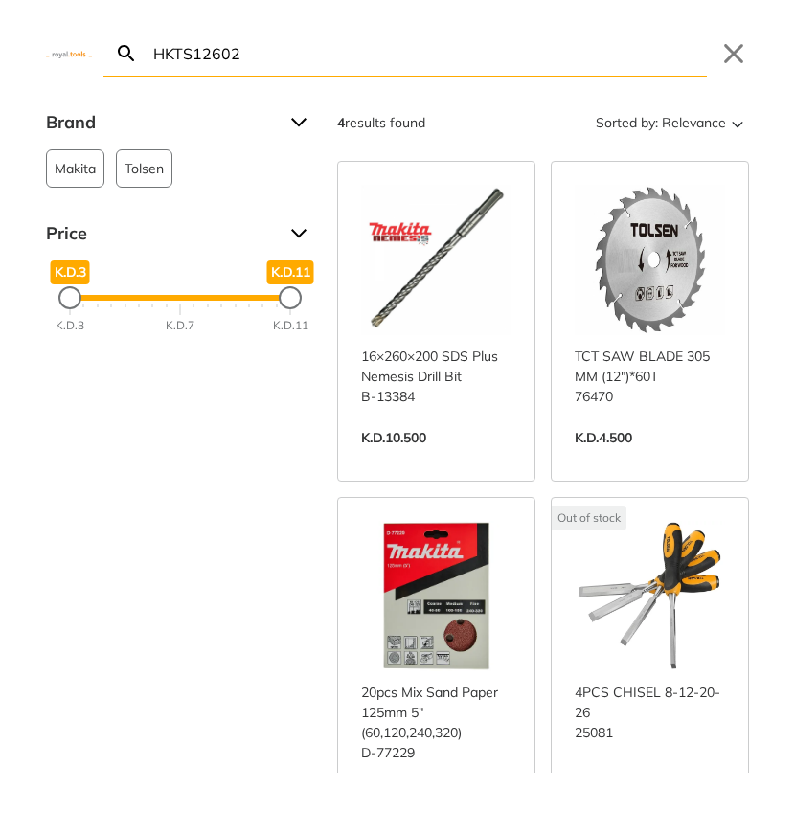
paste input "SL38040M"
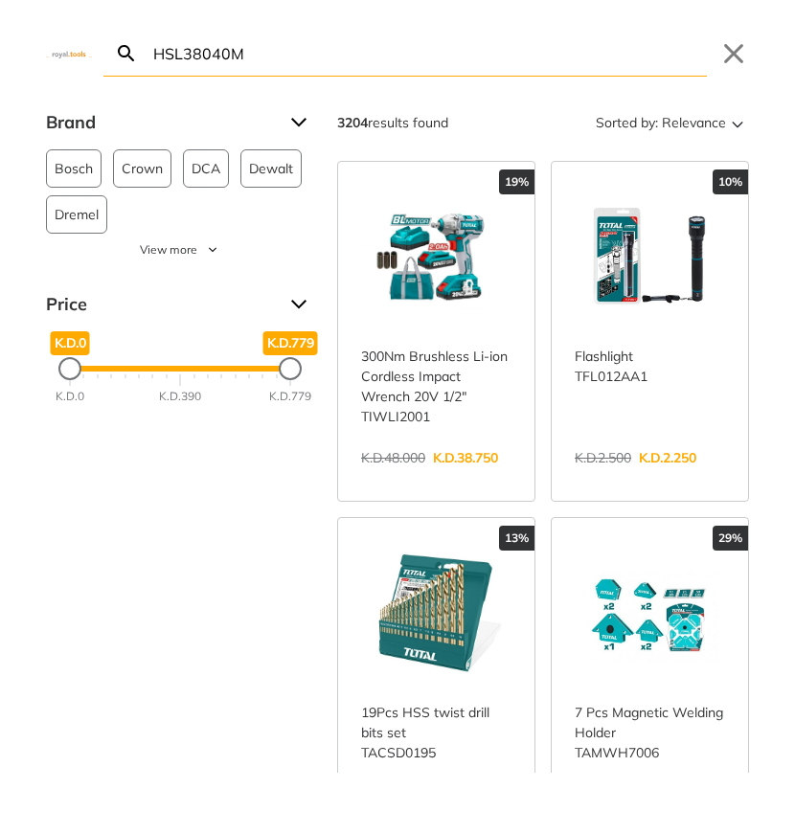
scroll to position [661, 0]
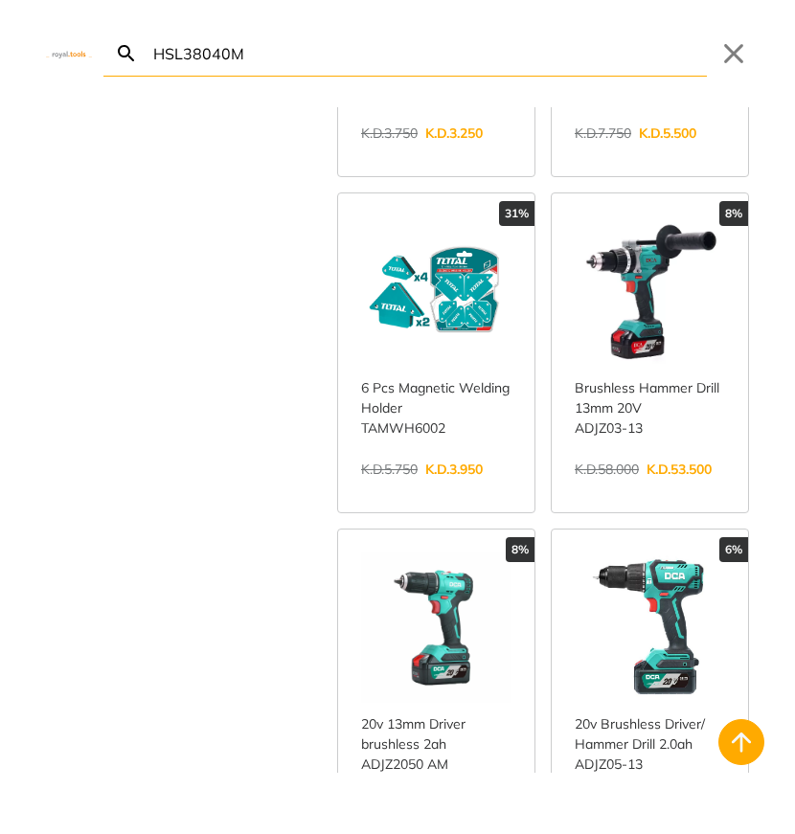
paste input "BSL08040"
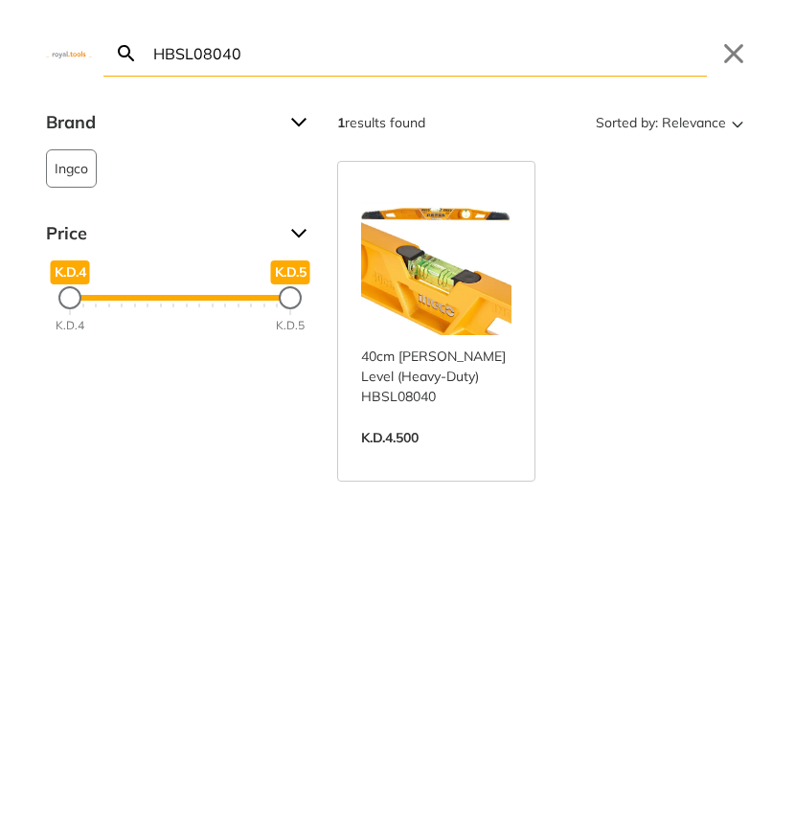
paste input "SDT1408"
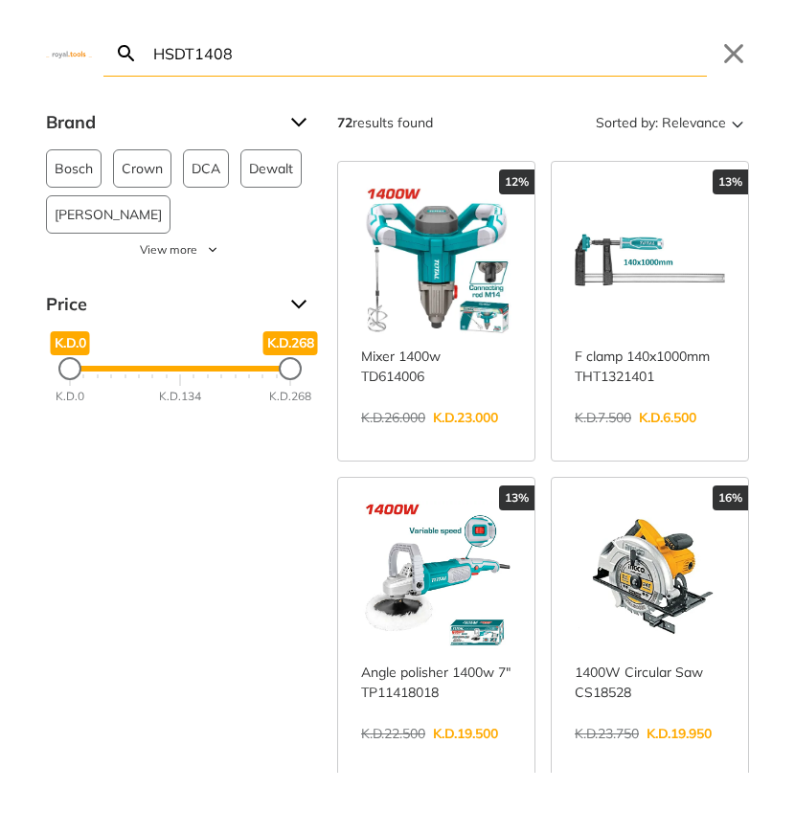
scroll to position [4, 0]
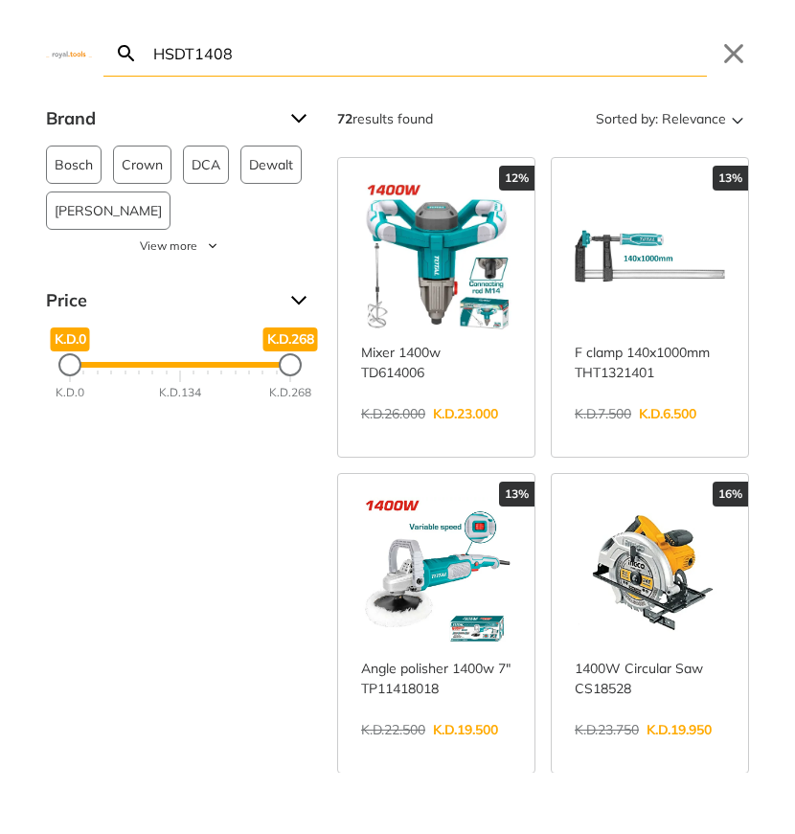
type input "HSDT1408"
